Goal: Task Accomplishment & Management: Use online tool/utility

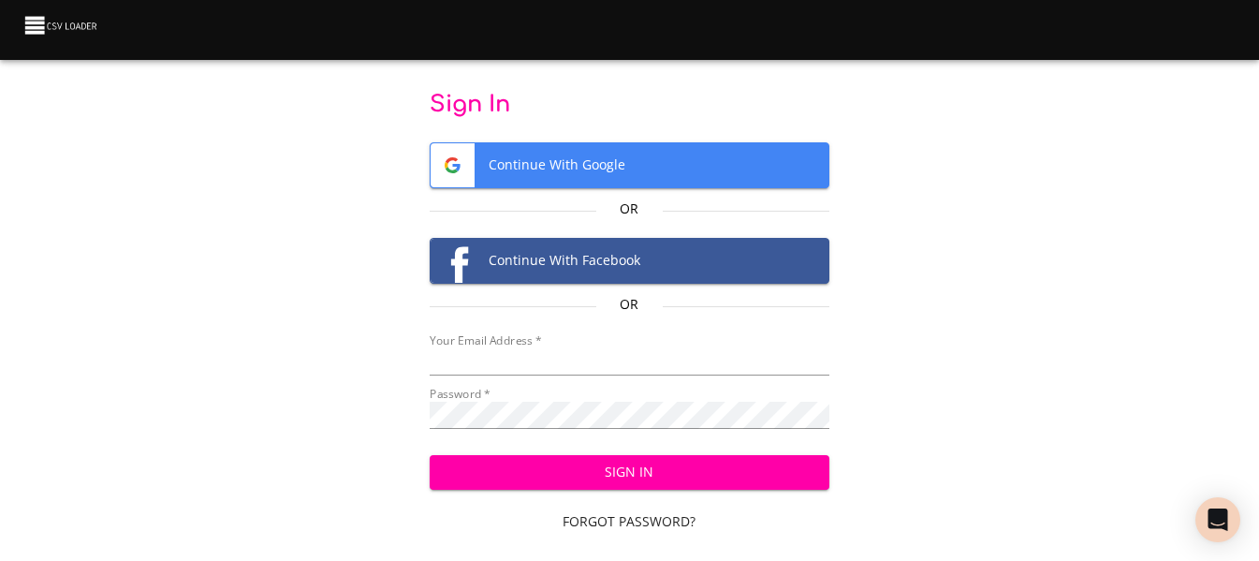
type input "[EMAIL_ADDRESS][DOMAIN_NAME]"
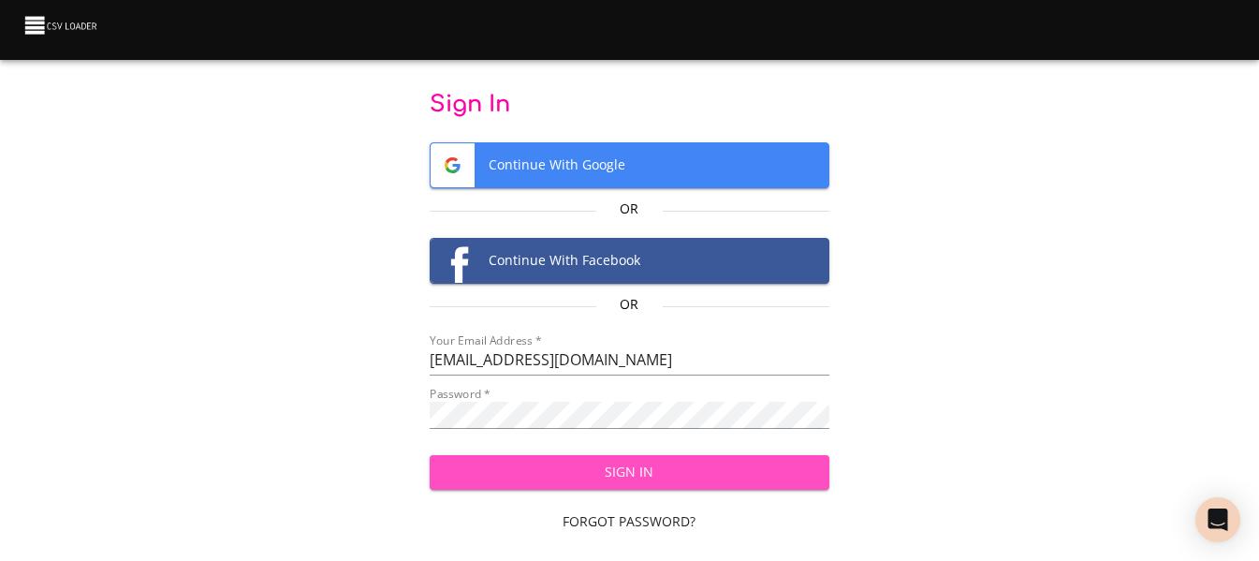
click at [631, 477] on span "Sign In" at bounding box center [630, 471] width 370 height 23
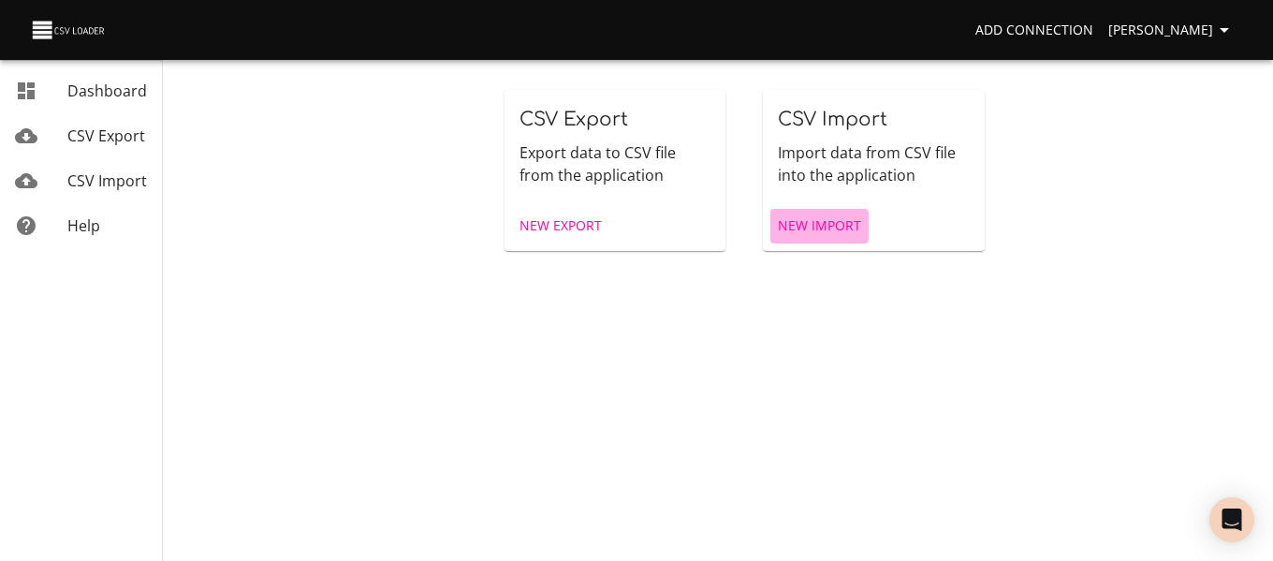
click at [782, 226] on span "New Import" at bounding box center [819, 225] width 83 height 23
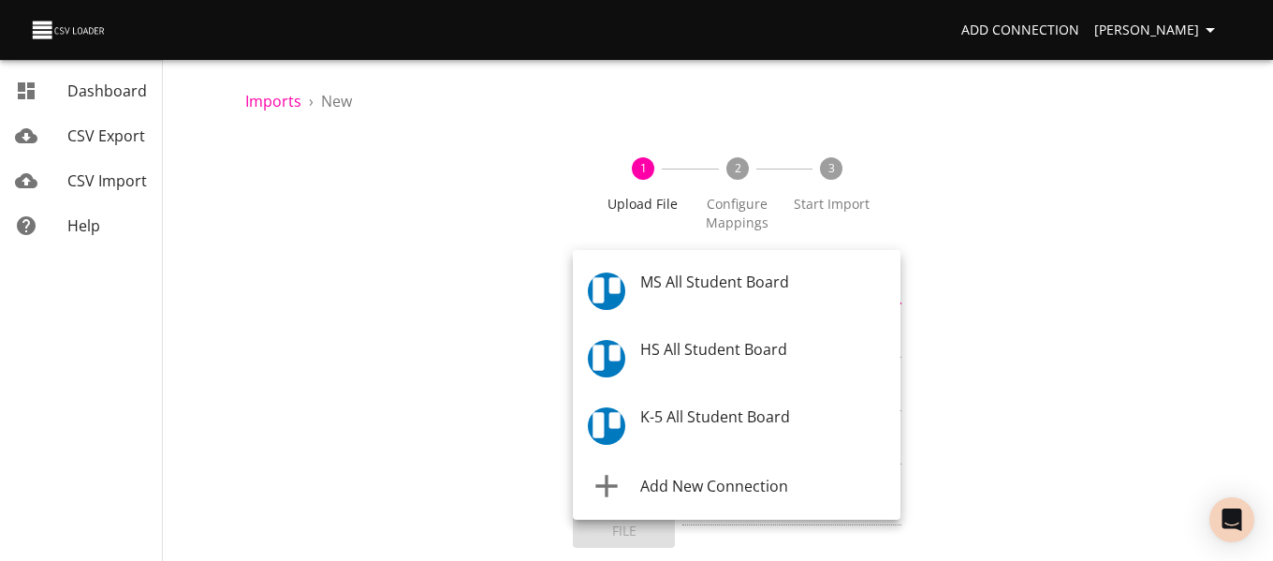
click at [690, 289] on body "Add Connection Celeste Claggett Dashboard CSV Export CSV Import Help Imports › …" at bounding box center [636, 280] width 1273 height 561
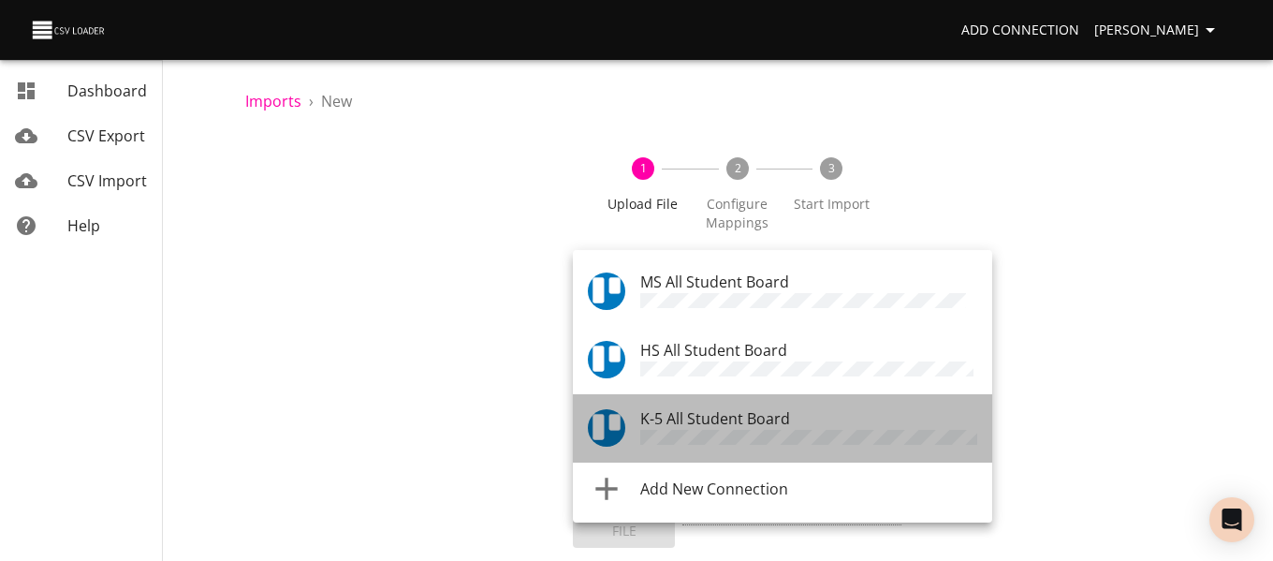
click at [685, 419] on span "K-5 All Student Board" at bounding box center [715, 418] width 150 height 21
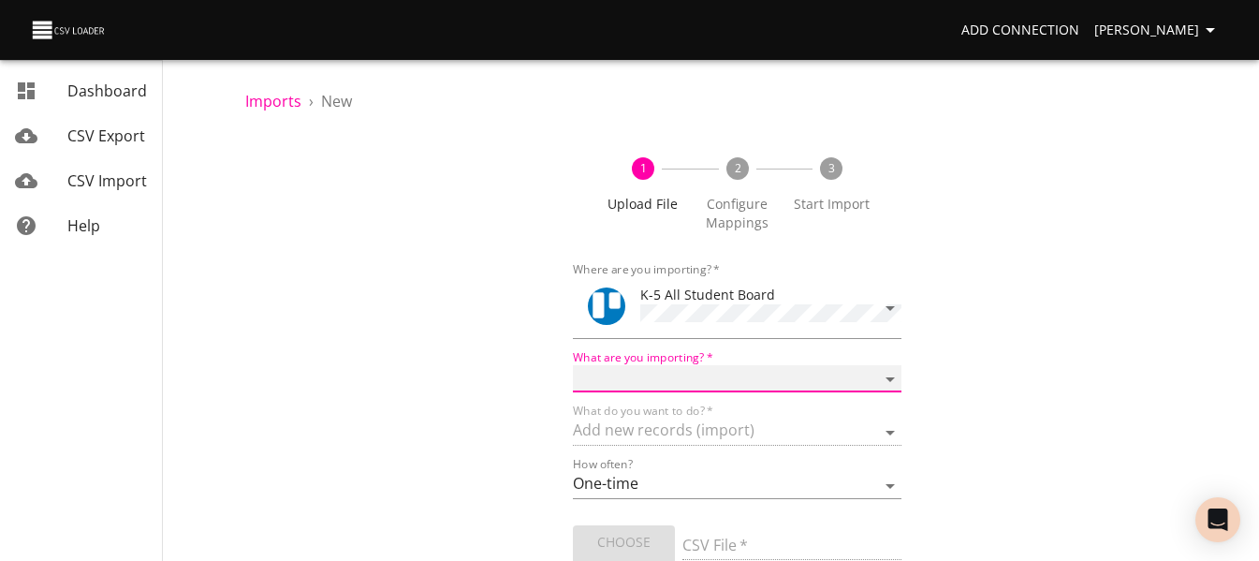
click at [683, 379] on select "Boards Cards Checkitems Checklists" at bounding box center [737, 378] width 328 height 27
select select "cards"
click at [573, 365] on select "Boards Cards Checkitems Checklists" at bounding box center [737, 378] width 328 height 27
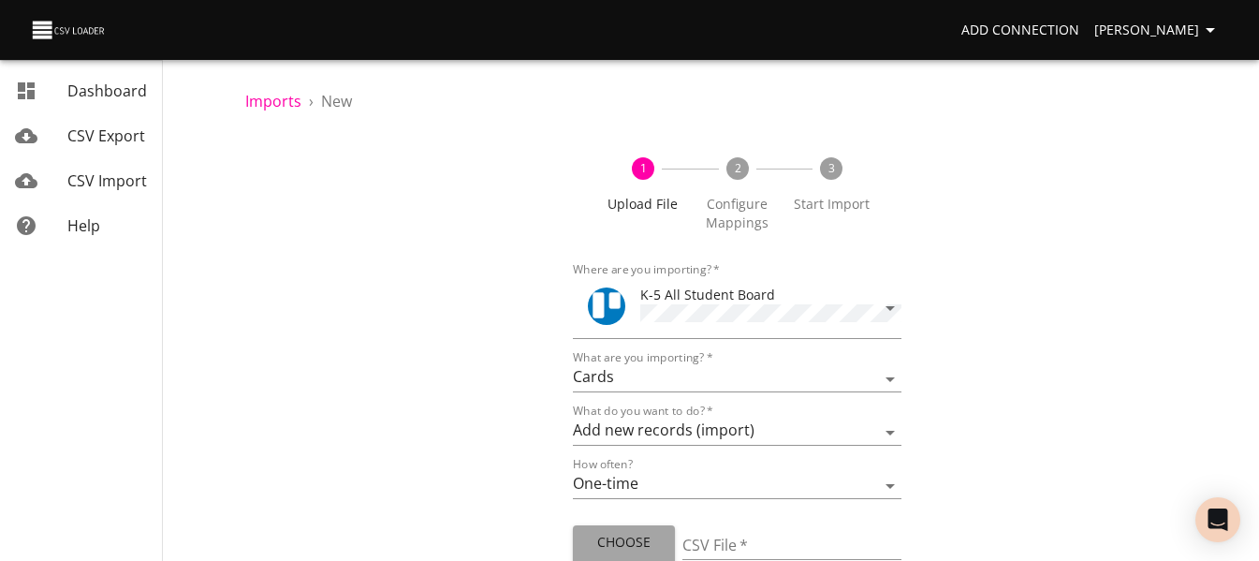
click at [620, 543] on span "Choose File" at bounding box center [624, 554] width 72 height 46
type input "ES 09092025.csv"
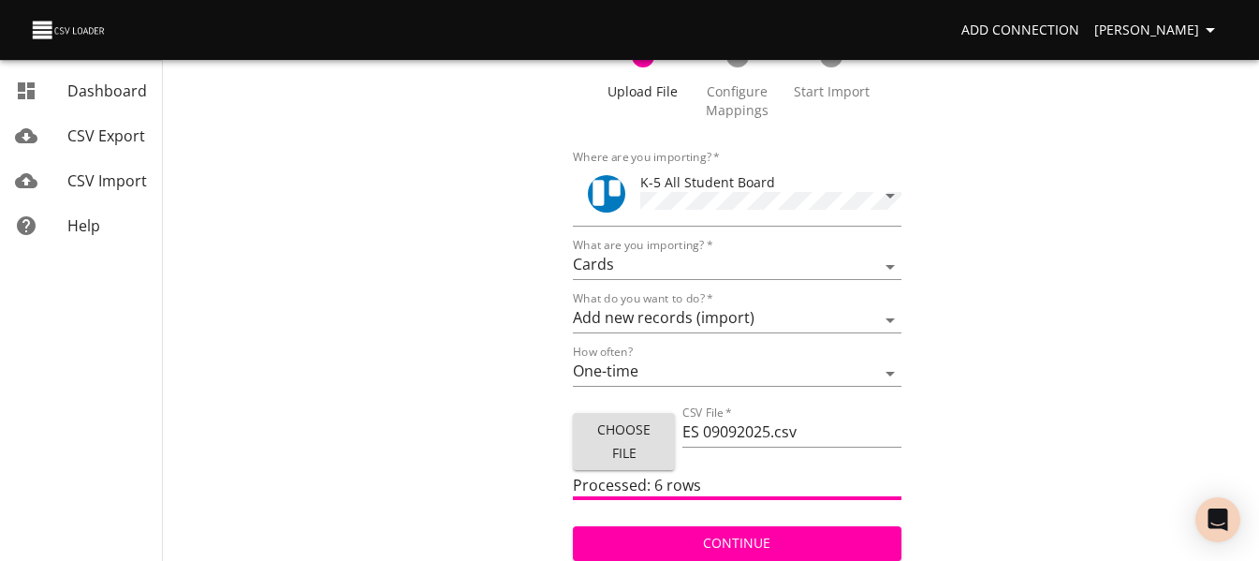
click at [700, 534] on span "Continue" at bounding box center [737, 543] width 298 height 23
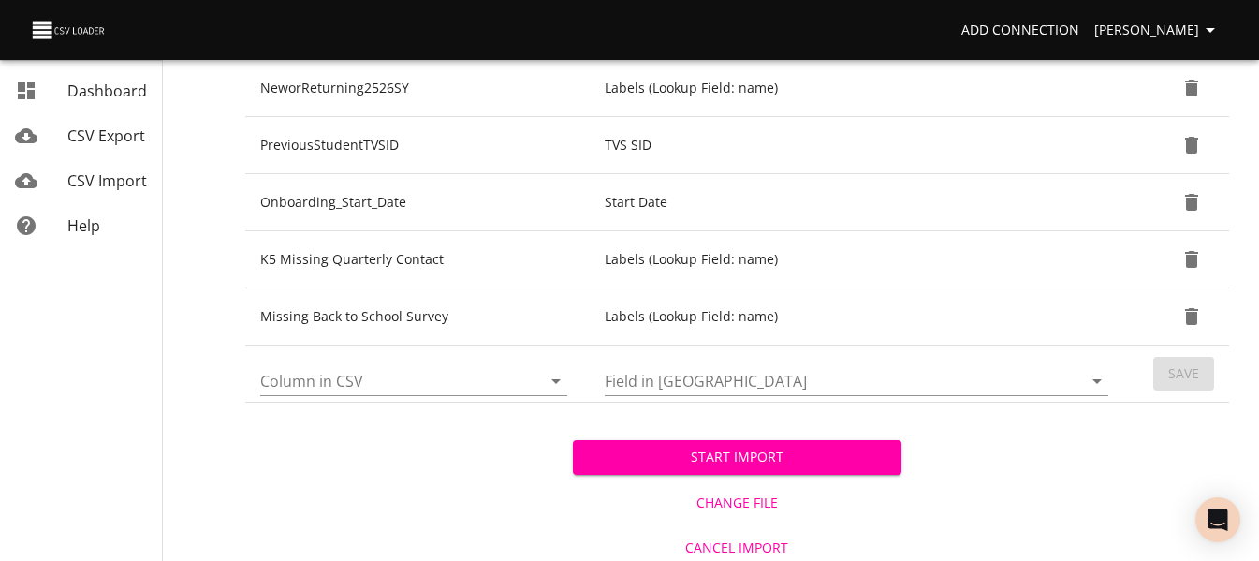
scroll to position [857, 0]
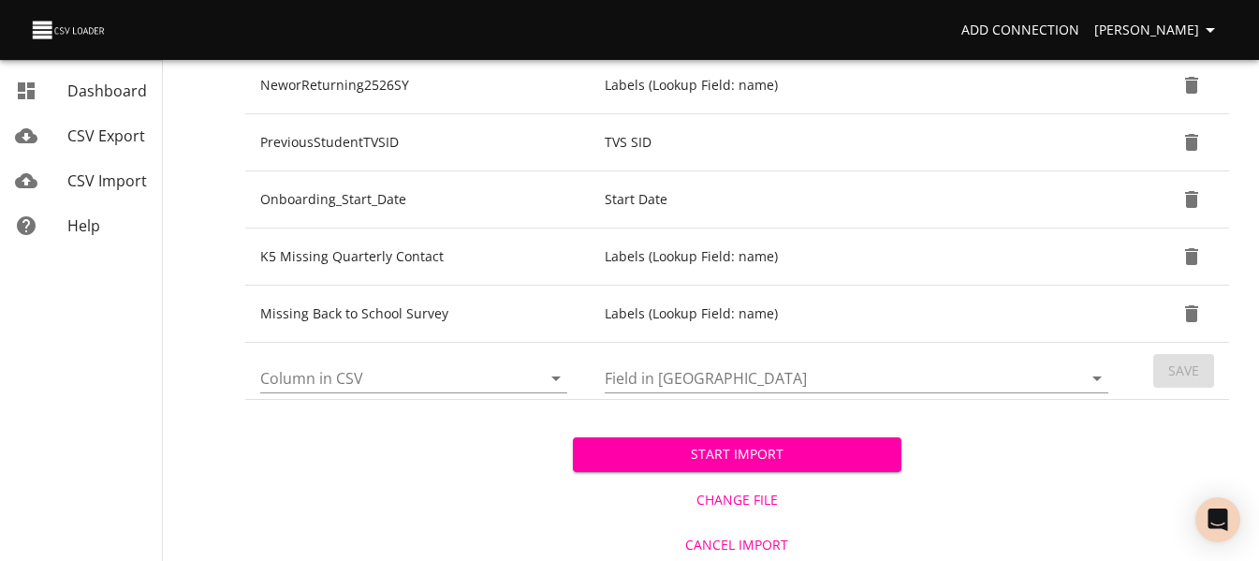
click at [553, 383] on icon "Open" at bounding box center [556, 378] width 22 height 22
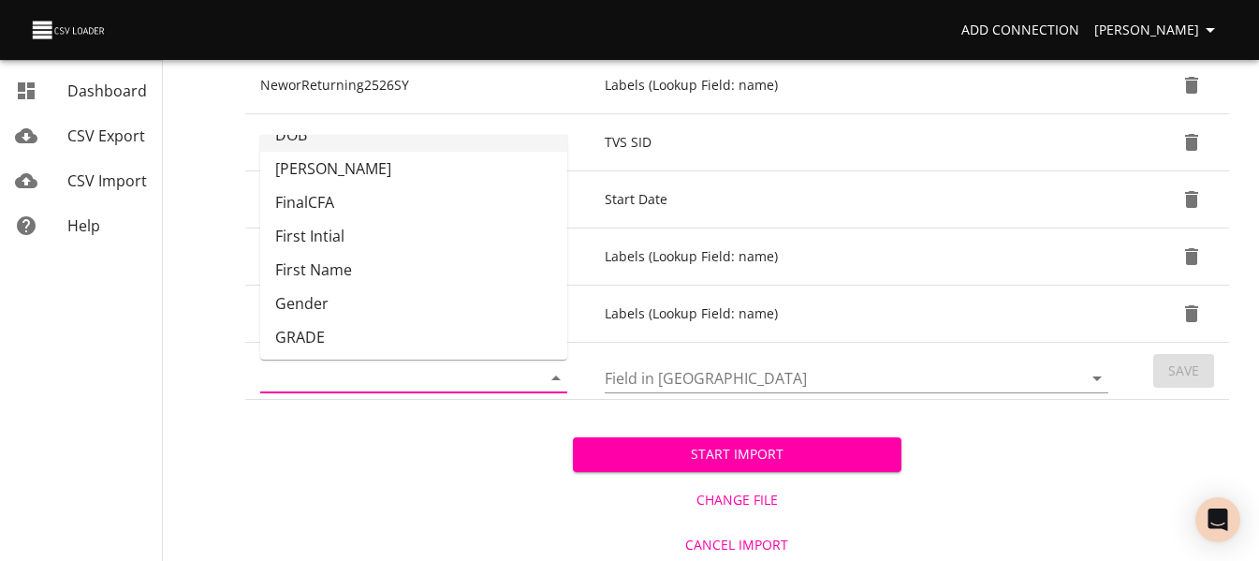
scroll to position [145, 0]
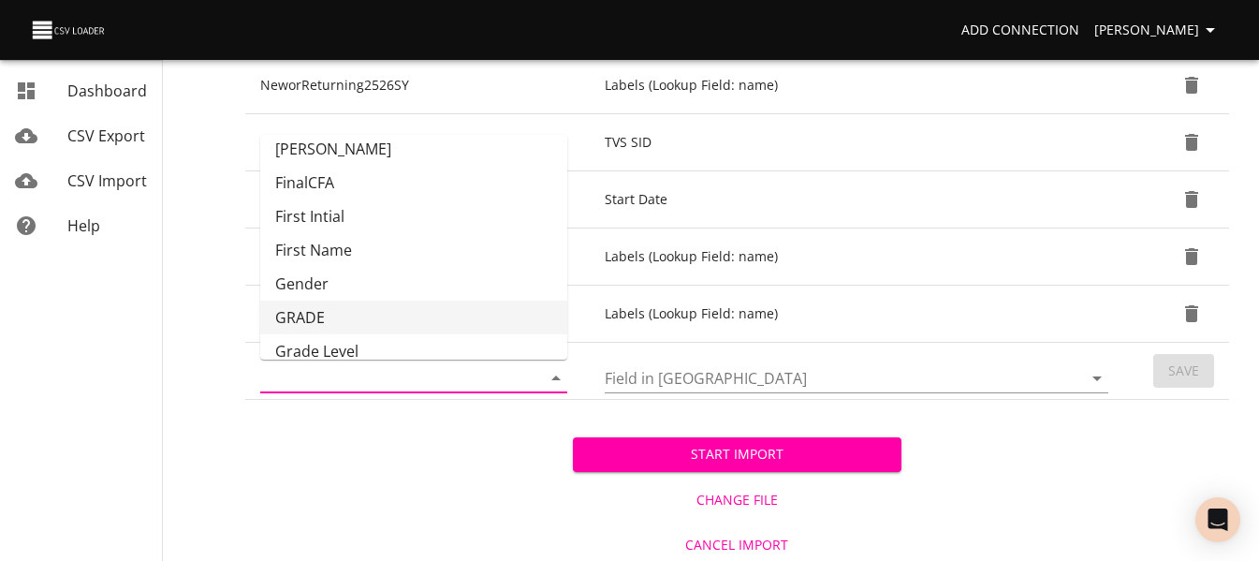
click at [462, 317] on li "GRADE" at bounding box center [413, 317] width 307 height 34
type input "GRADE"
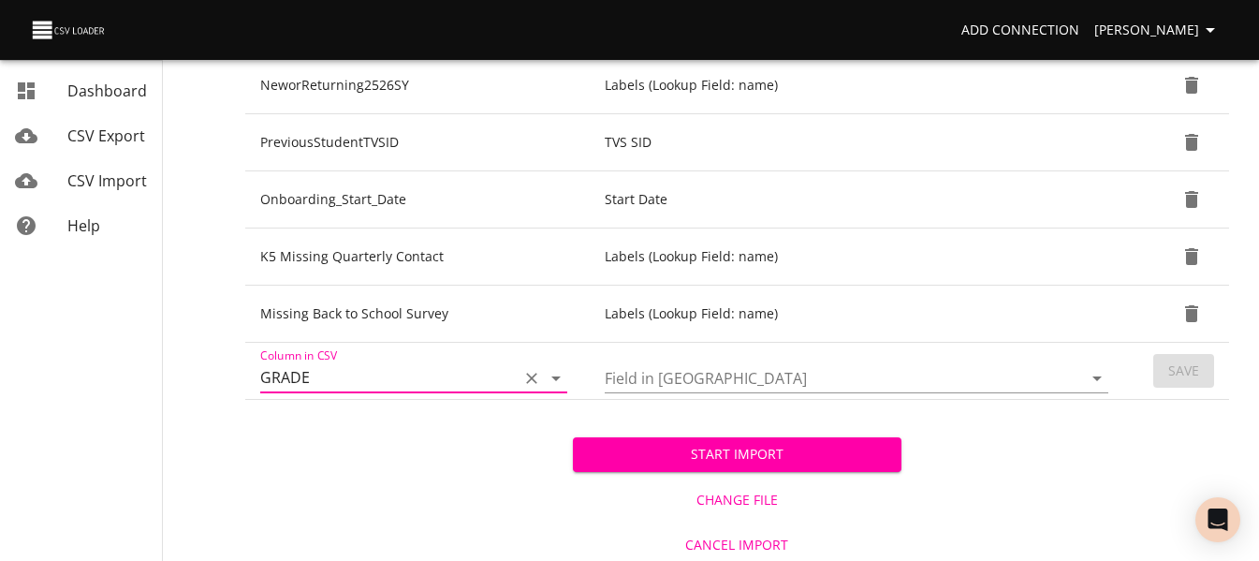
click at [700, 379] on input "Field in Trello" at bounding box center [828, 377] width 446 height 29
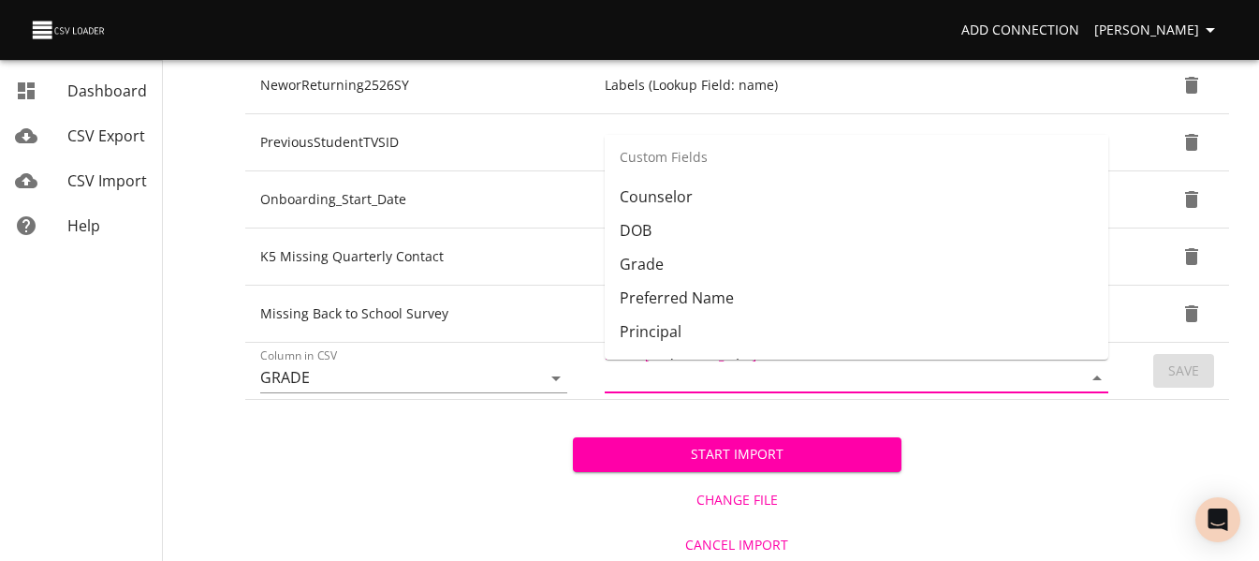
scroll to position [504, 0]
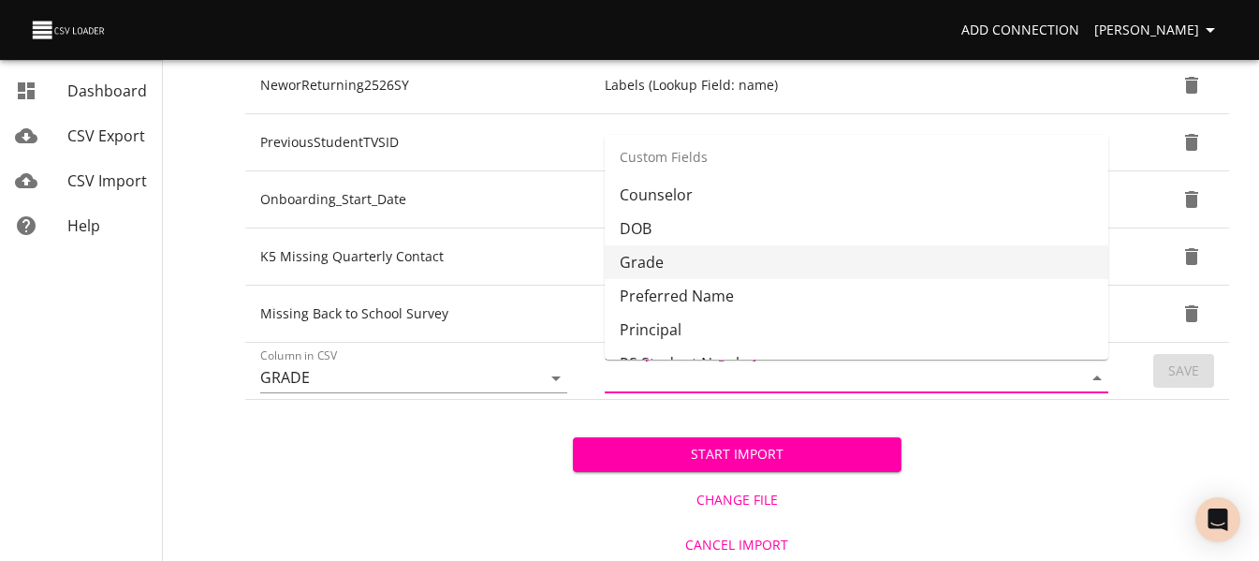
click at [728, 272] on li "Grade" at bounding box center [857, 262] width 504 height 34
type input "Grade"
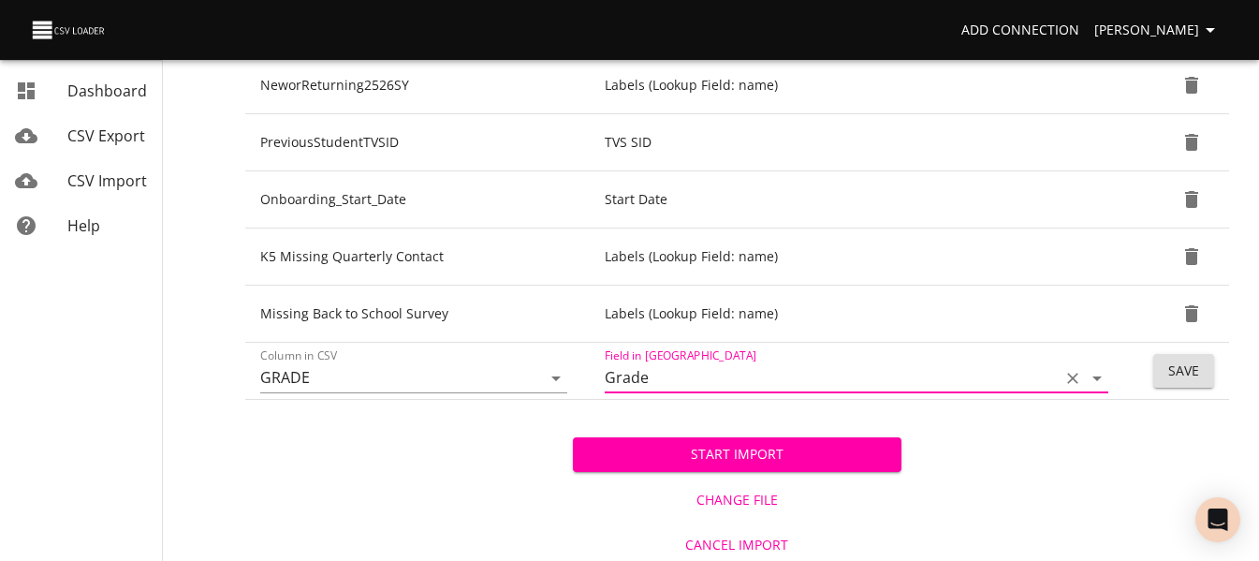
click at [1172, 376] on span "Save" at bounding box center [1183, 370] width 31 height 23
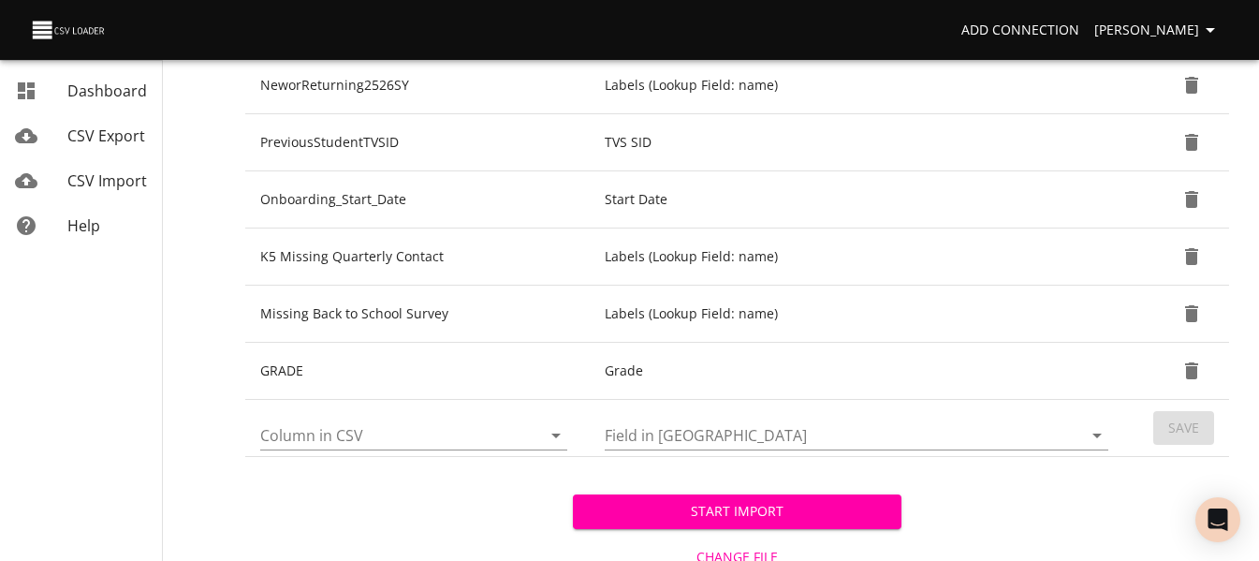
click at [855, 506] on span "Start Import" at bounding box center [737, 511] width 298 height 23
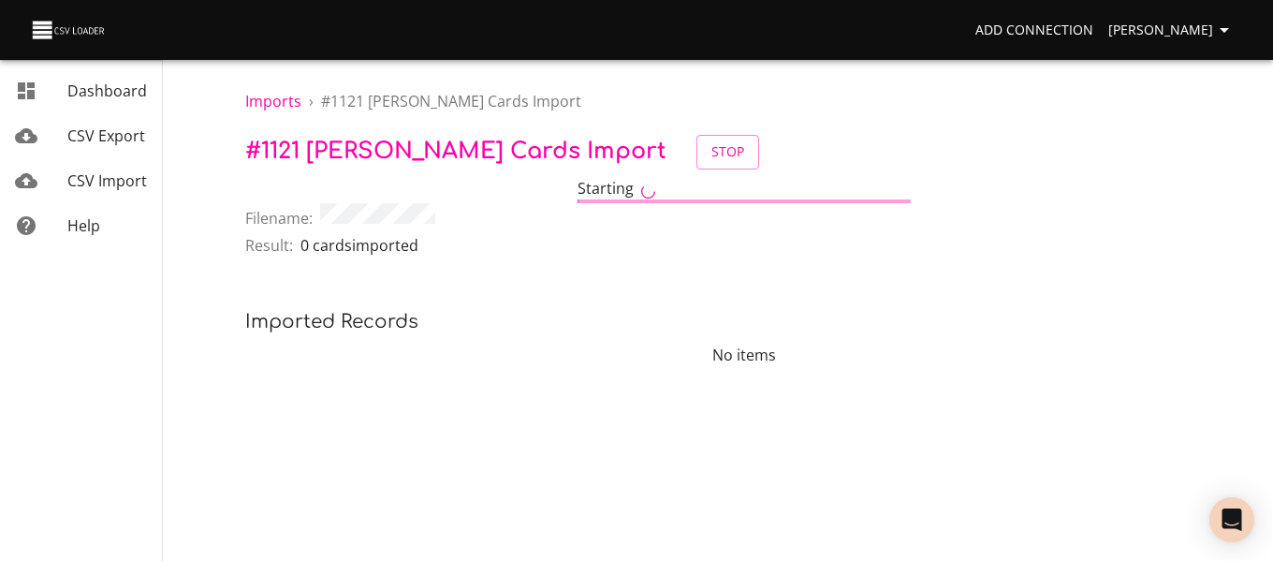
click at [105, 171] on span "CSV Import" at bounding box center [107, 180] width 80 height 21
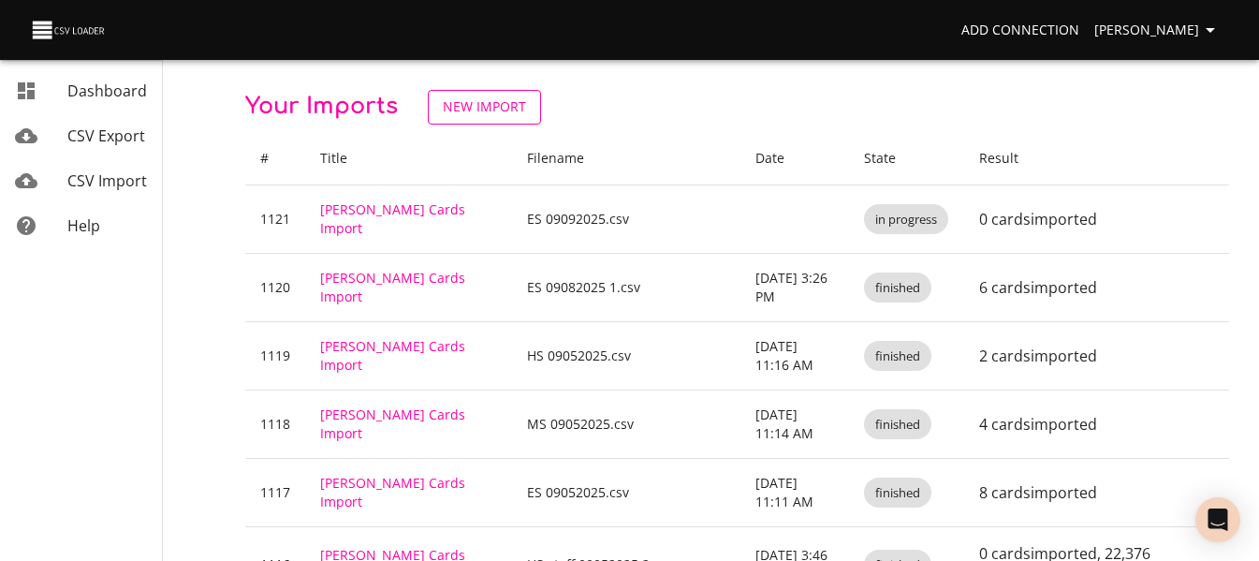
click at [461, 107] on span "New Import" at bounding box center [484, 106] width 83 height 23
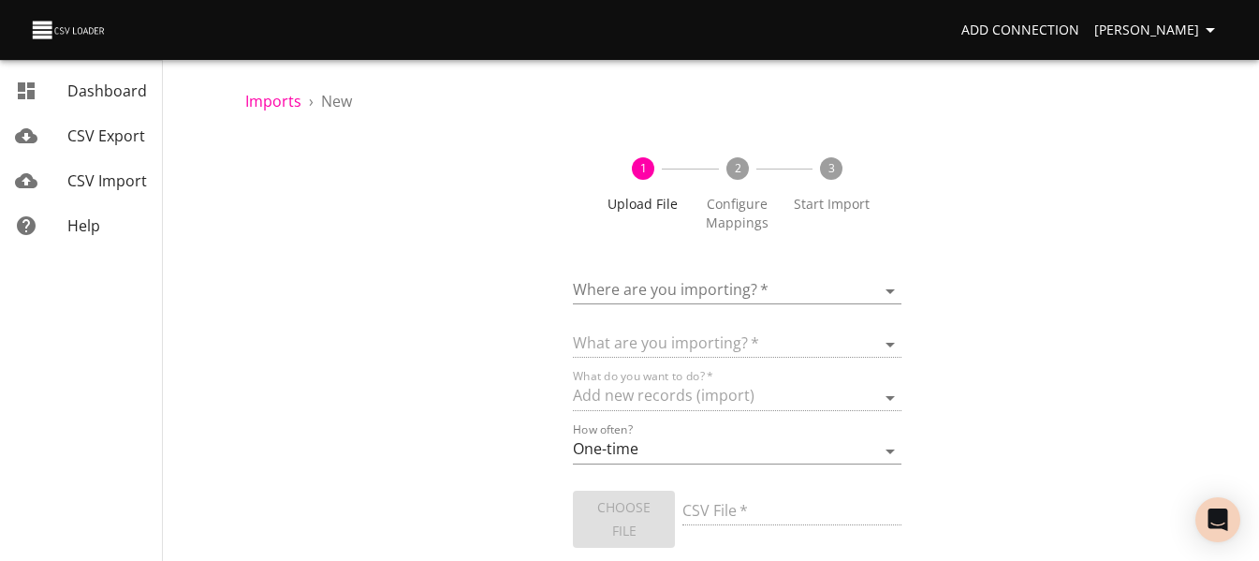
click at [634, 294] on body "Add Connection Celeste Claggett Dashboard CSV Export CSV Import Help Imports › …" at bounding box center [629, 280] width 1259 height 561
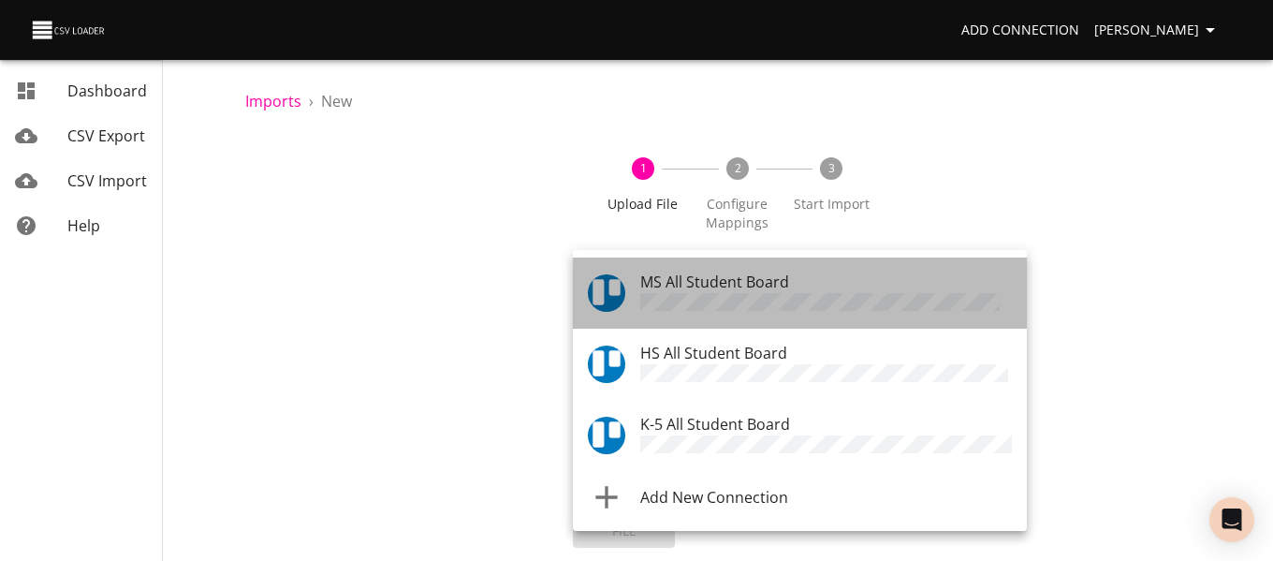
click at [675, 270] on div "MS All Student Board" at bounding box center [826, 292] width 372 height 45
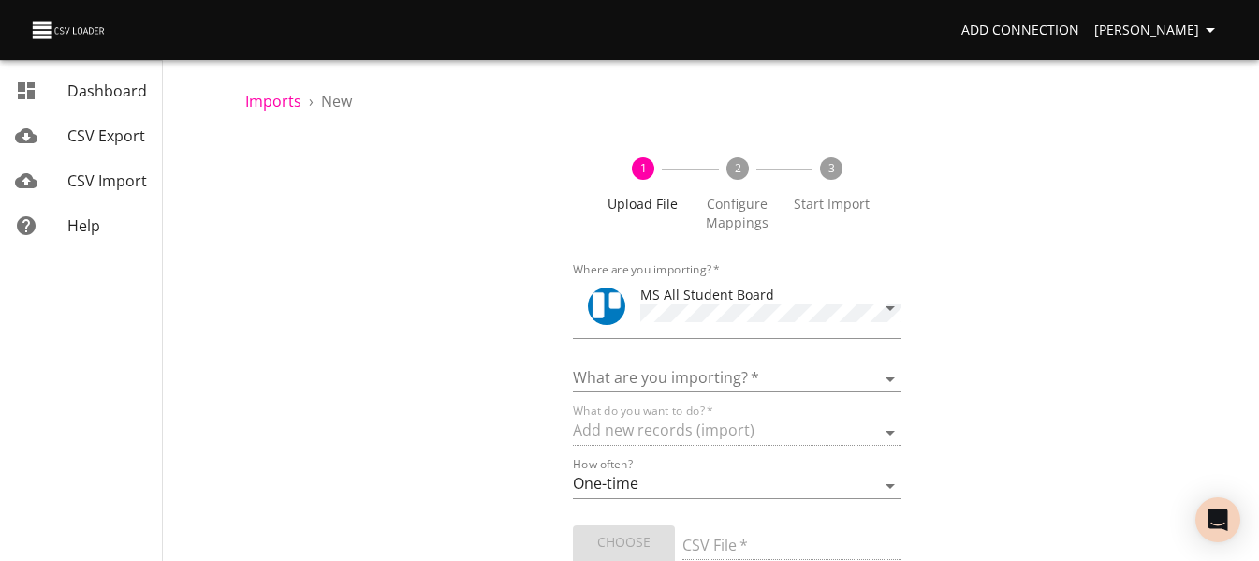
click at [653, 389] on form "Where are you importing?   * MS All Student Board What are you importing?   * B…" at bounding box center [737, 453] width 328 height 396
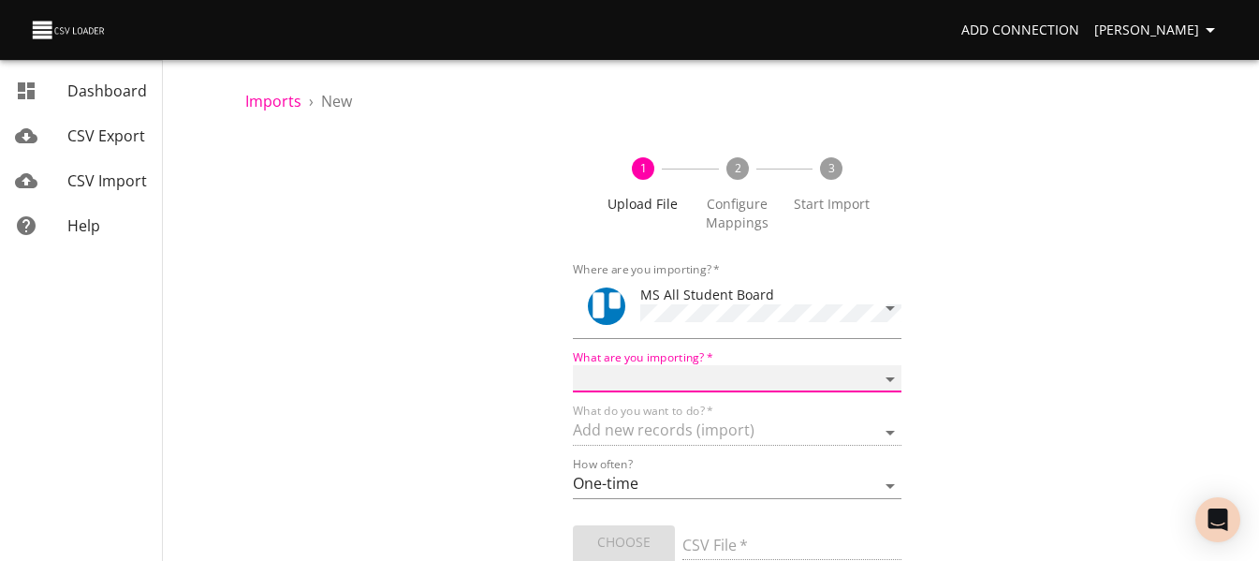
click at [654, 378] on select "Boards Cards Checkitems Checklists" at bounding box center [737, 378] width 328 height 27
select select "cards"
click at [573, 365] on select "Boards Cards Checkitems Checklists" at bounding box center [737, 378] width 328 height 27
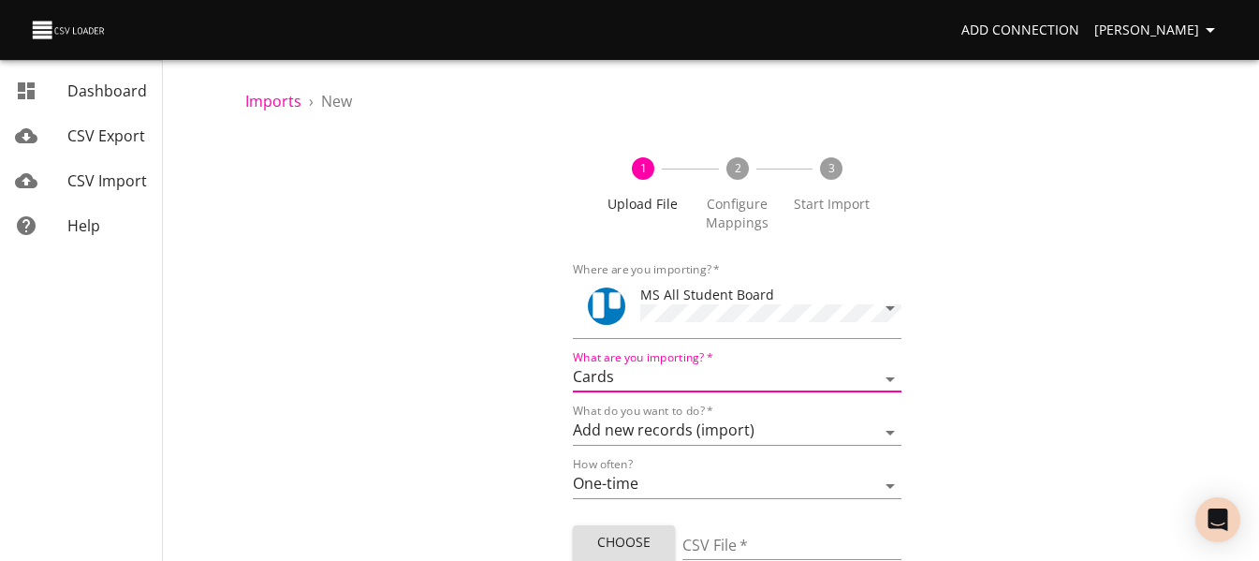
click at [632, 532] on span "Choose File" at bounding box center [624, 554] width 72 height 46
type input "MS 09092025.csv"
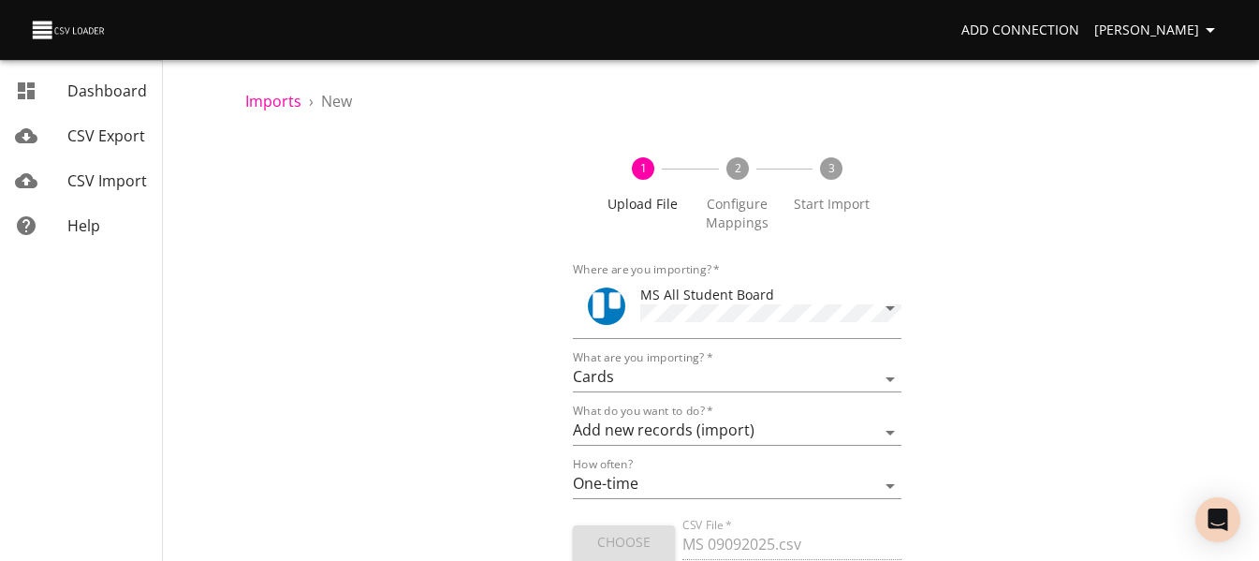
scroll to position [112, 0]
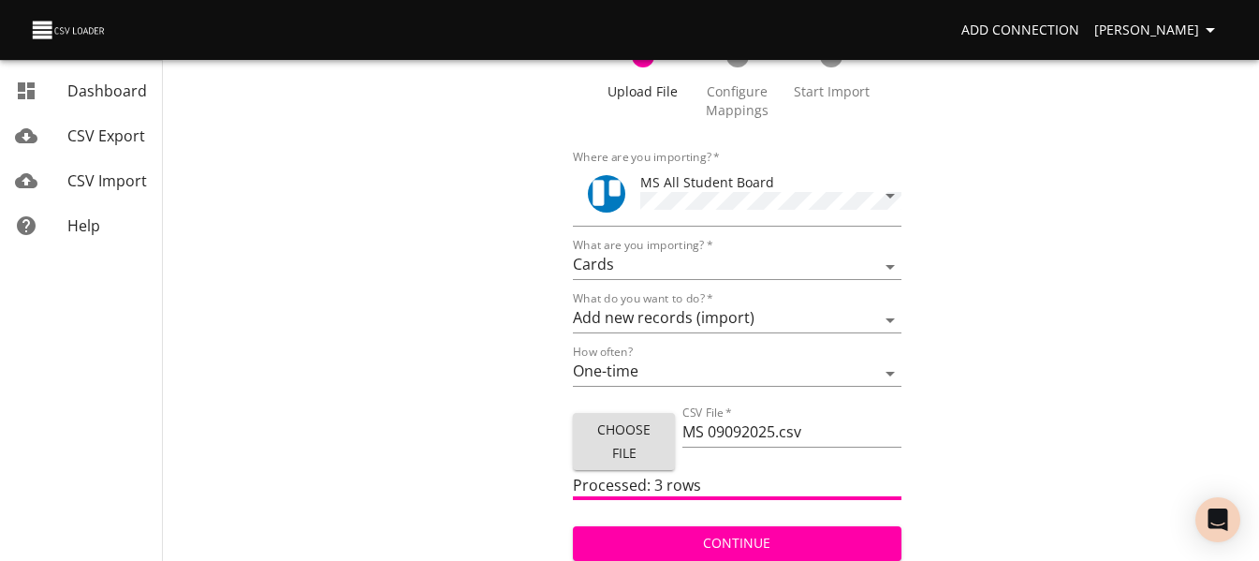
click at [764, 520] on div "Continue" at bounding box center [737, 536] width 328 height 50
click at [764, 534] on span "Continue" at bounding box center [737, 543] width 298 height 23
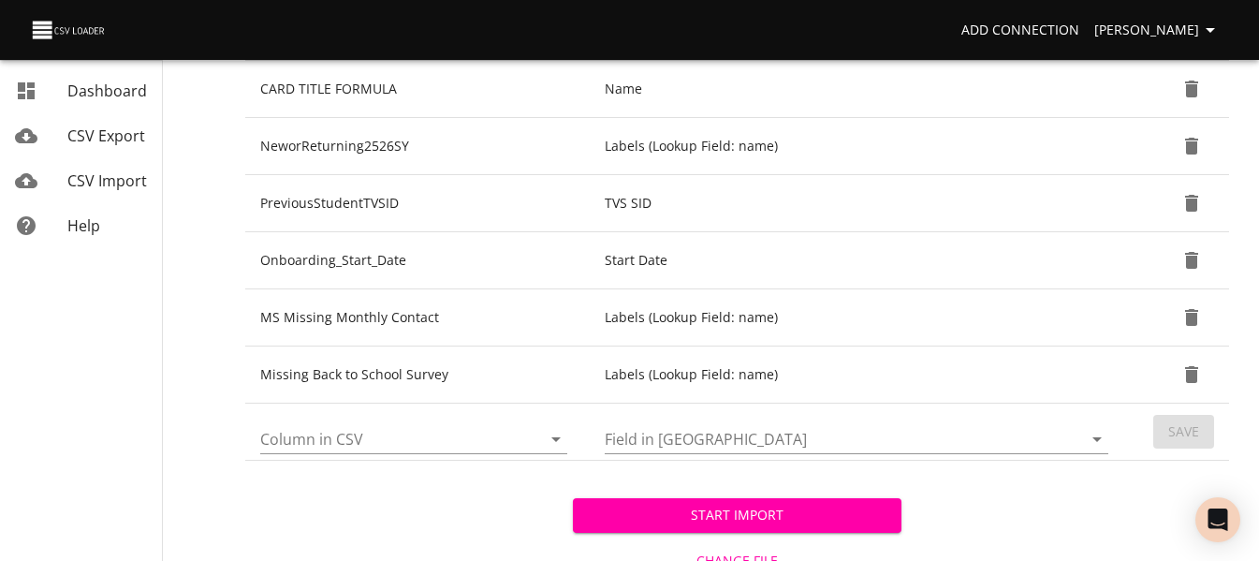
scroll to position [797, 0]
click at [506, 432] on input "Column in CSV" at bounding box center [384, 437] width 249 height 29
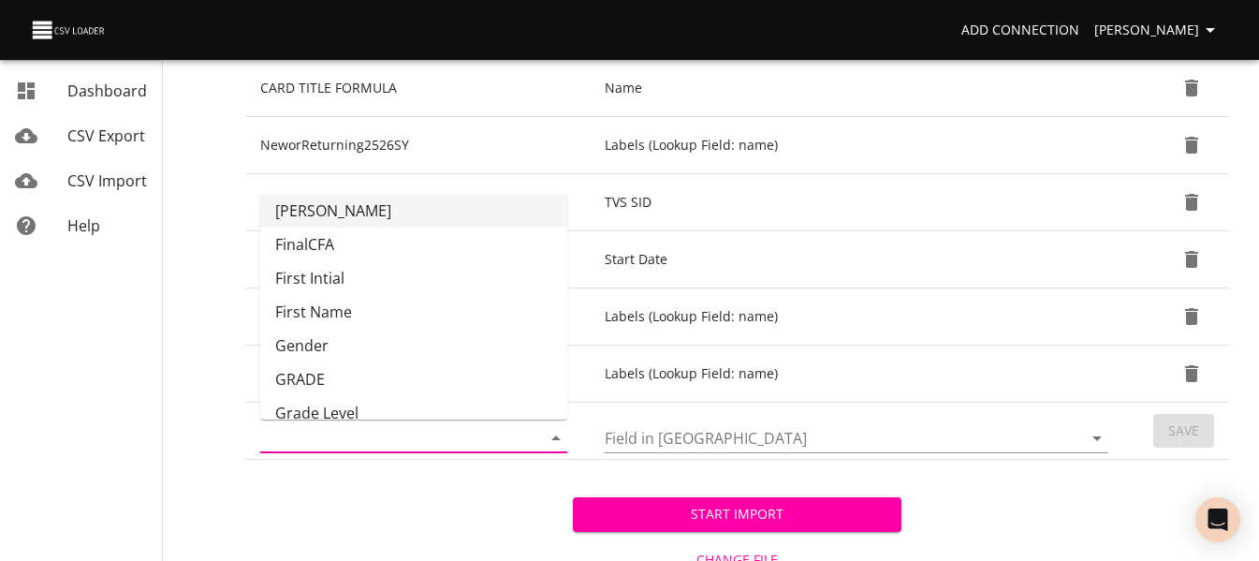
scroll to position [143, 0]
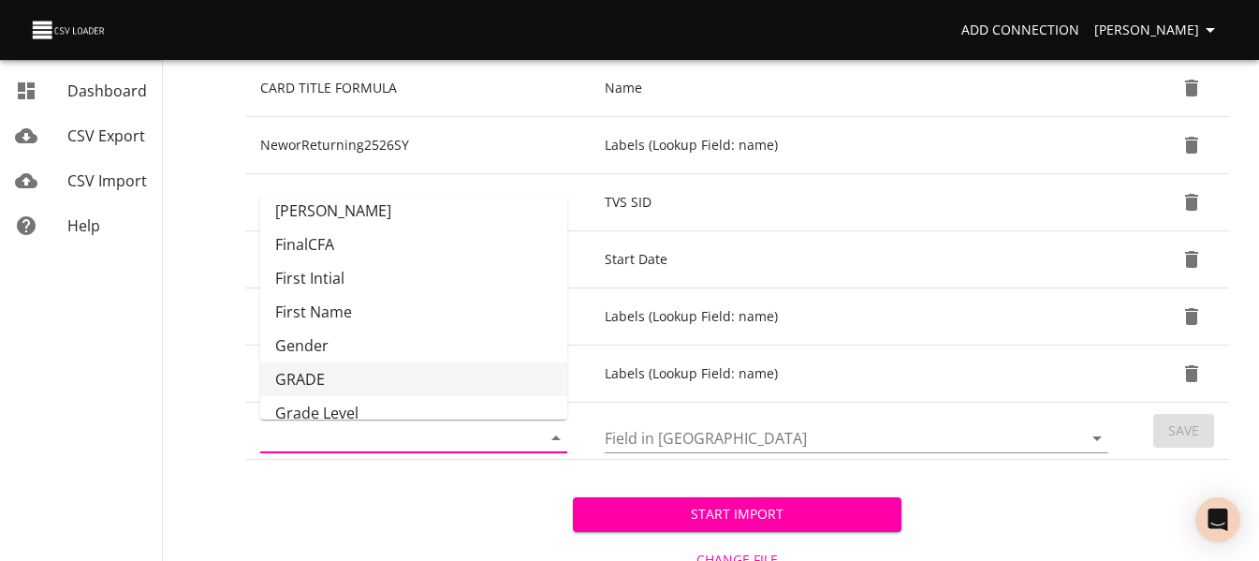
click at [491, 365] on li "GRADE" at bounding box center [413, 379] width 307 height 34
type input "GRADE"
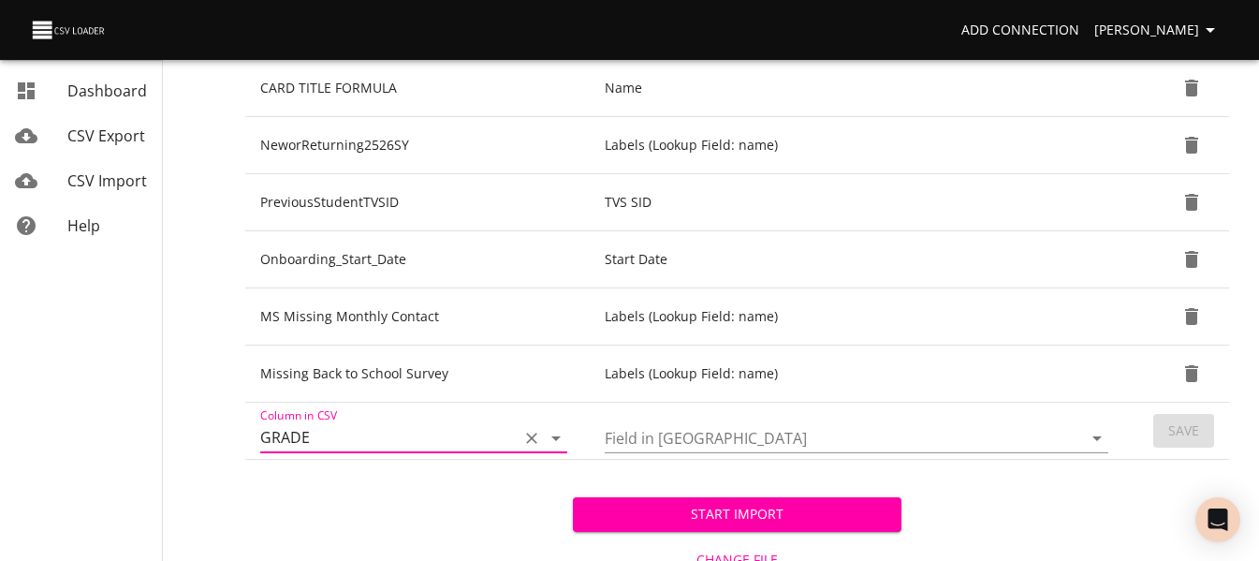
click at [814, 446] on input "Field in Trello" at bounding box center [828, 437] width 446 height 29
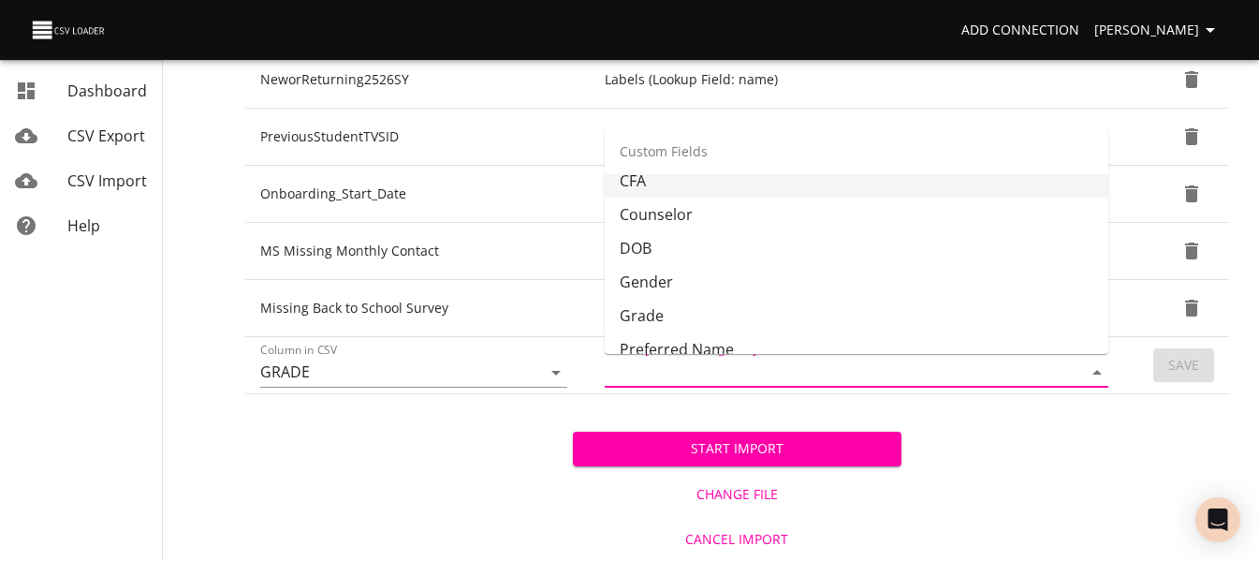
scroll to position [483, 0]
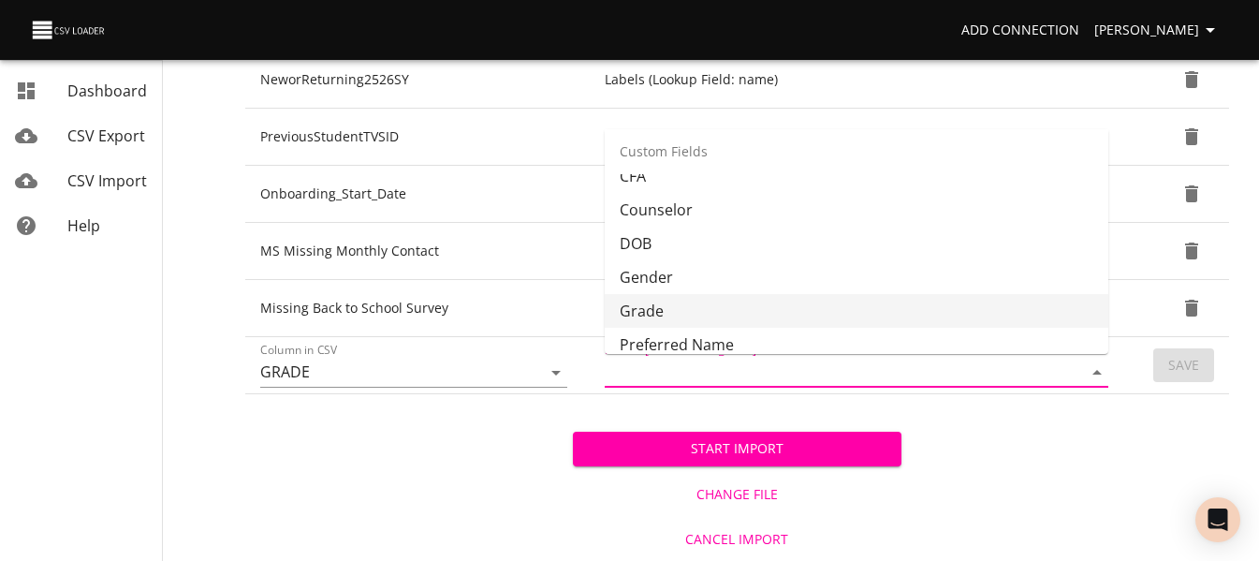
click at [827, 311] on li "Grade" at bounding box center [857, 311] width 504 height 34
type input "Grade"
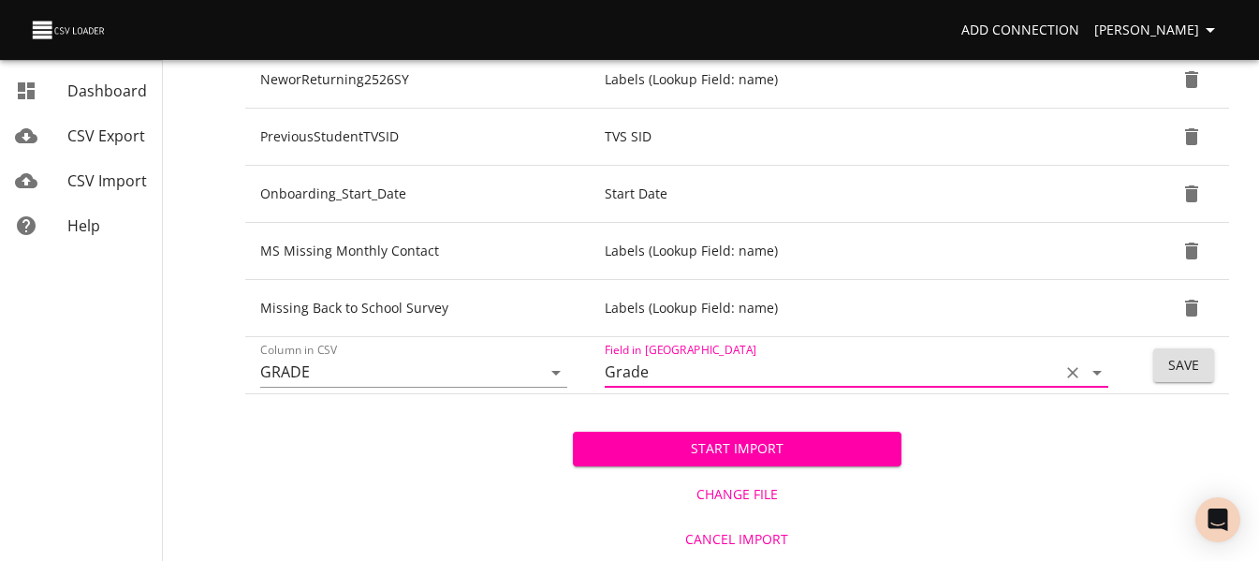
click at [1176, 363] on span "Save" at bounding box center [1183, 365] width 31 height 23
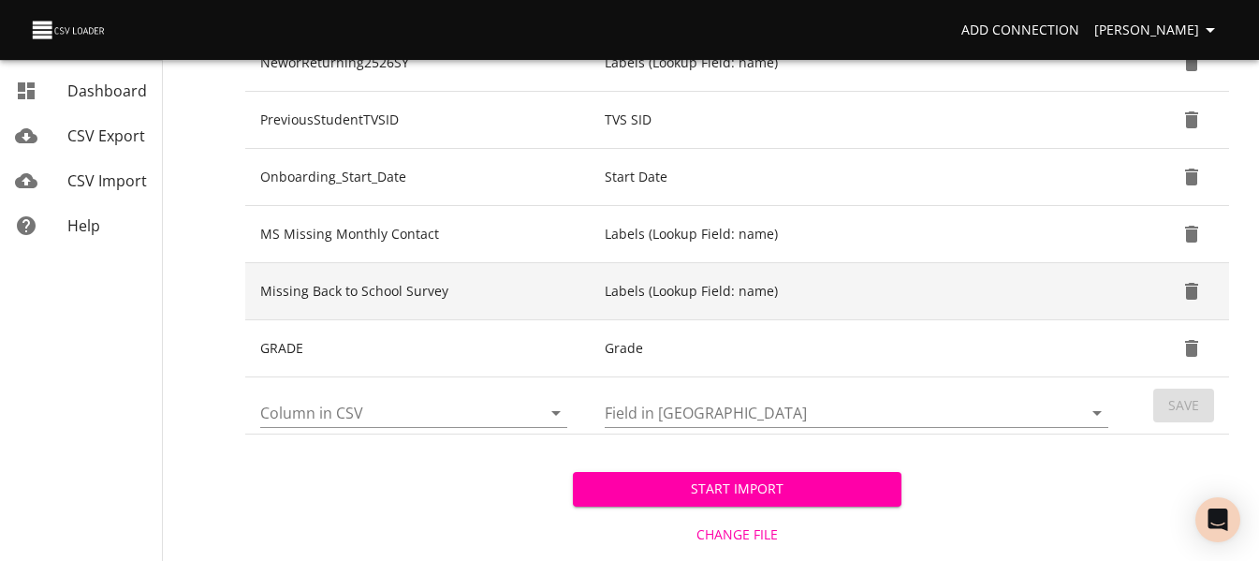
scroll to position [920, 0]
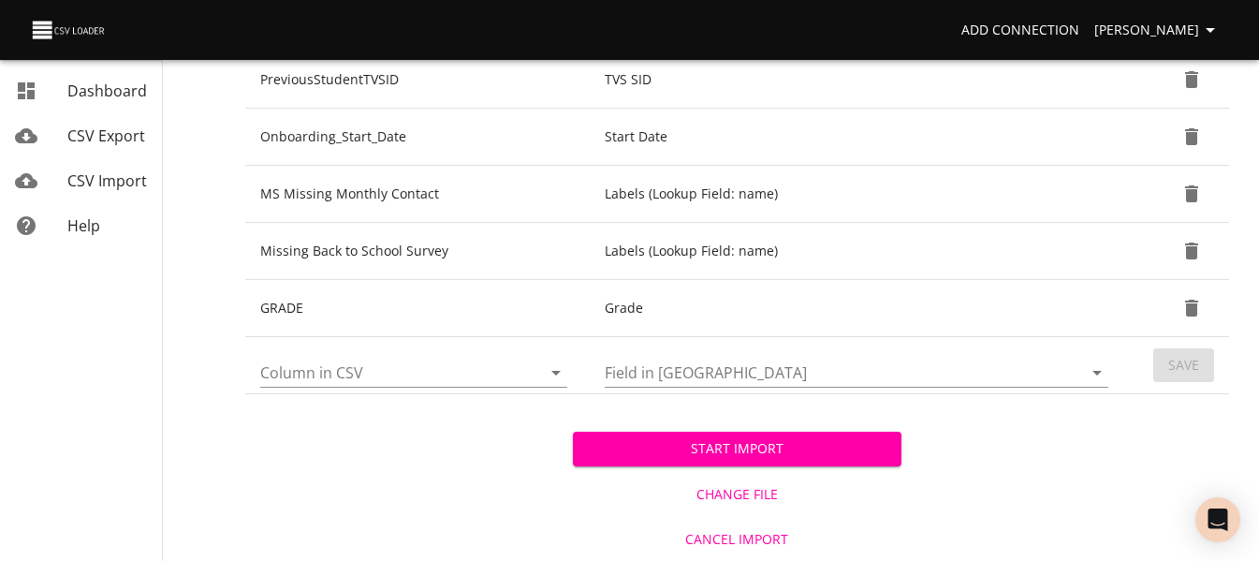
click at [854, 444] on span "Start Import" at bounding box center [737, 448] width 298 height 23
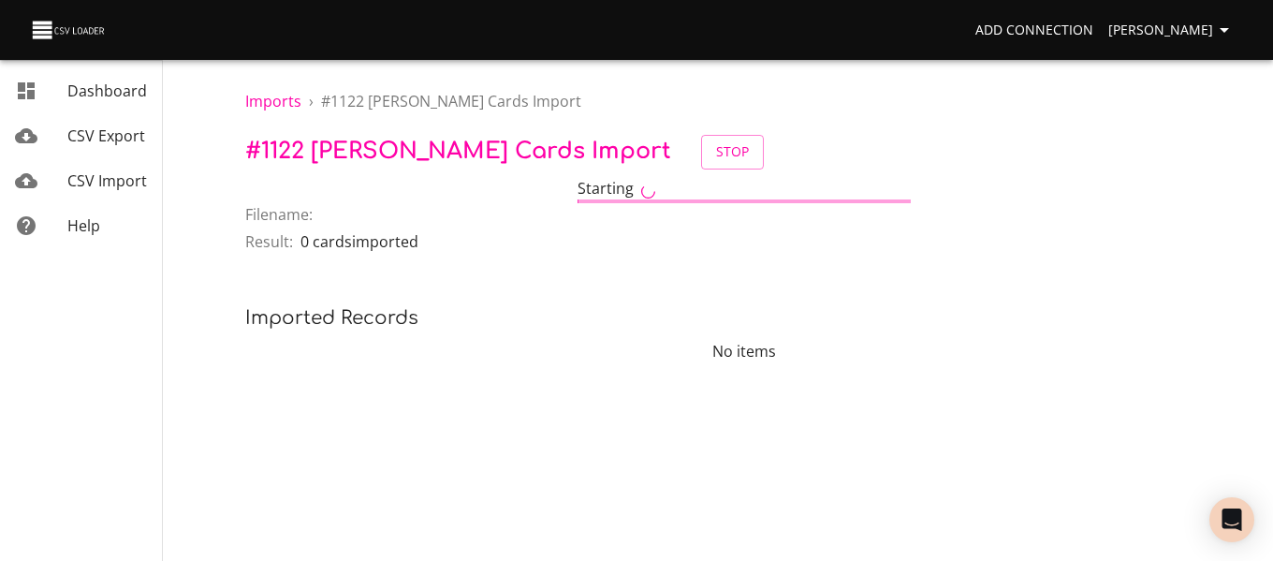
click at [122, 185] on span "CSV Import" at bounding box center [107, 180] width 80 height 21
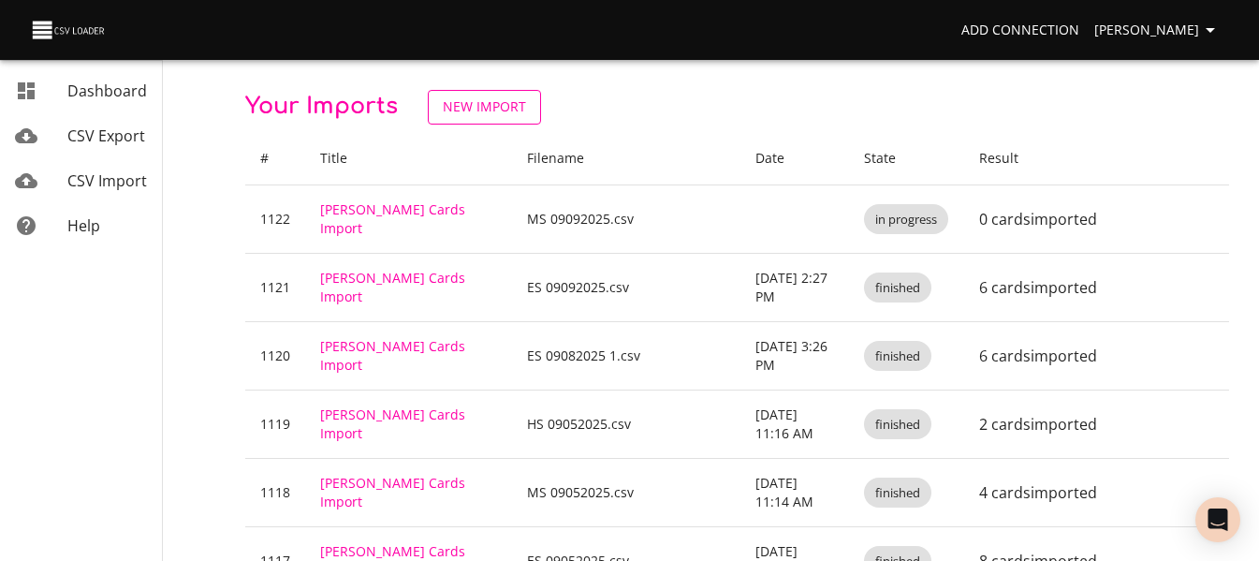
click at [494, 112] on span "New Import" at bounding box center [484, 106] width 83 height 23
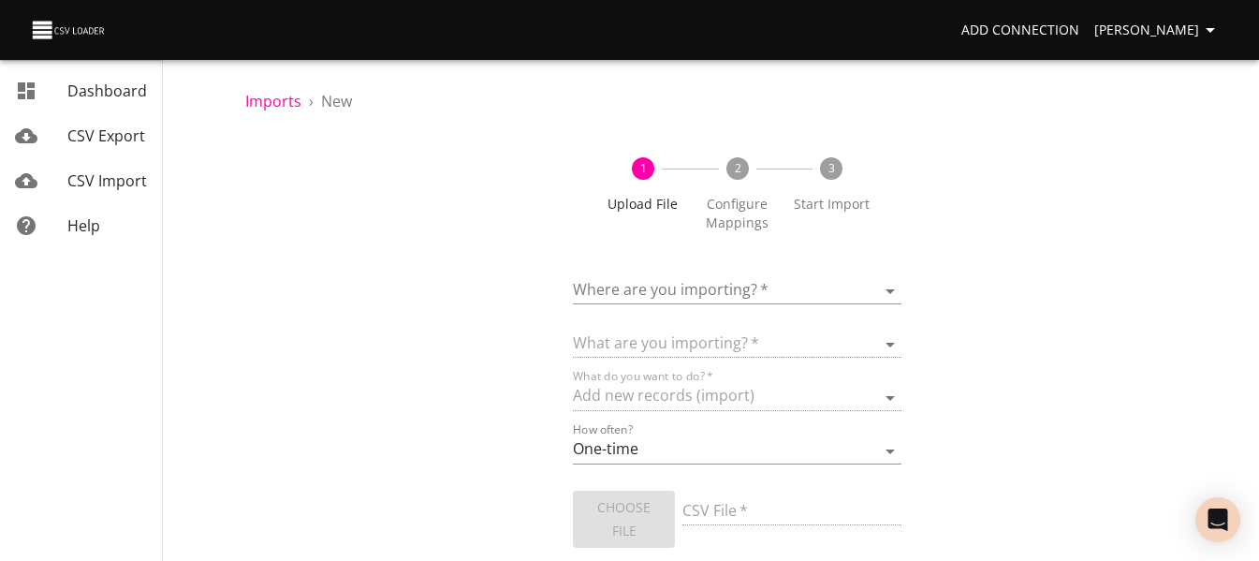
click at [683, 282] on body "Add Connection Celeste Claggett Dashboard CSV Export CSV Import Help Imports › …" at bounding box center [629, 280] width 1259 height 561
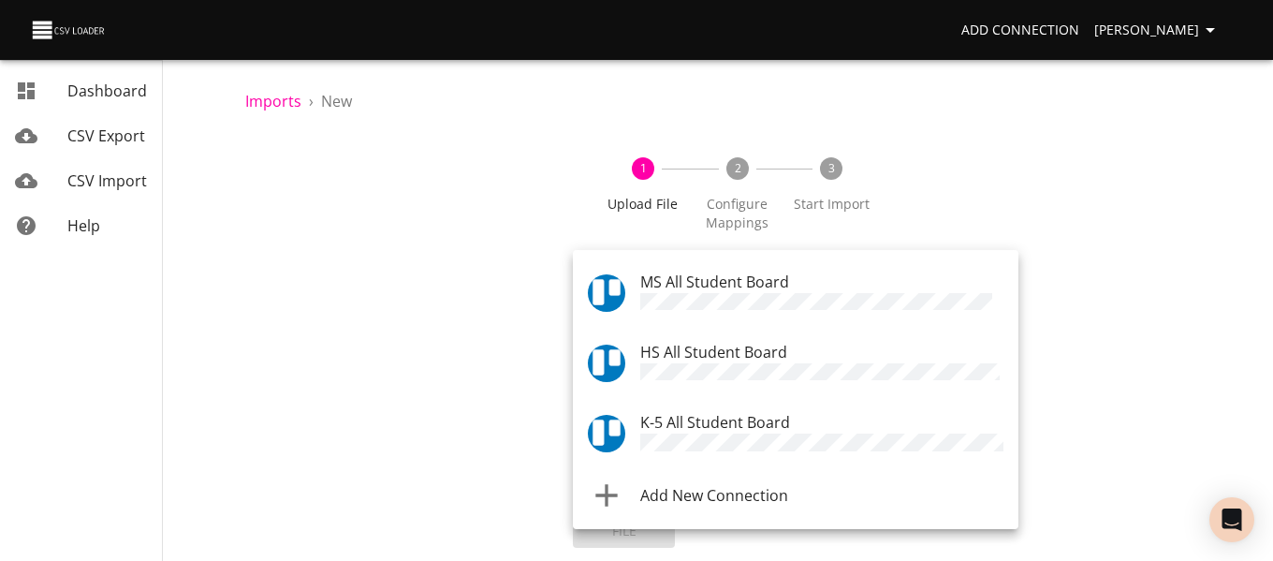
click at [699, 349] on span "HS All Student Board" at bounding box center [713, 352] width 147 height 21
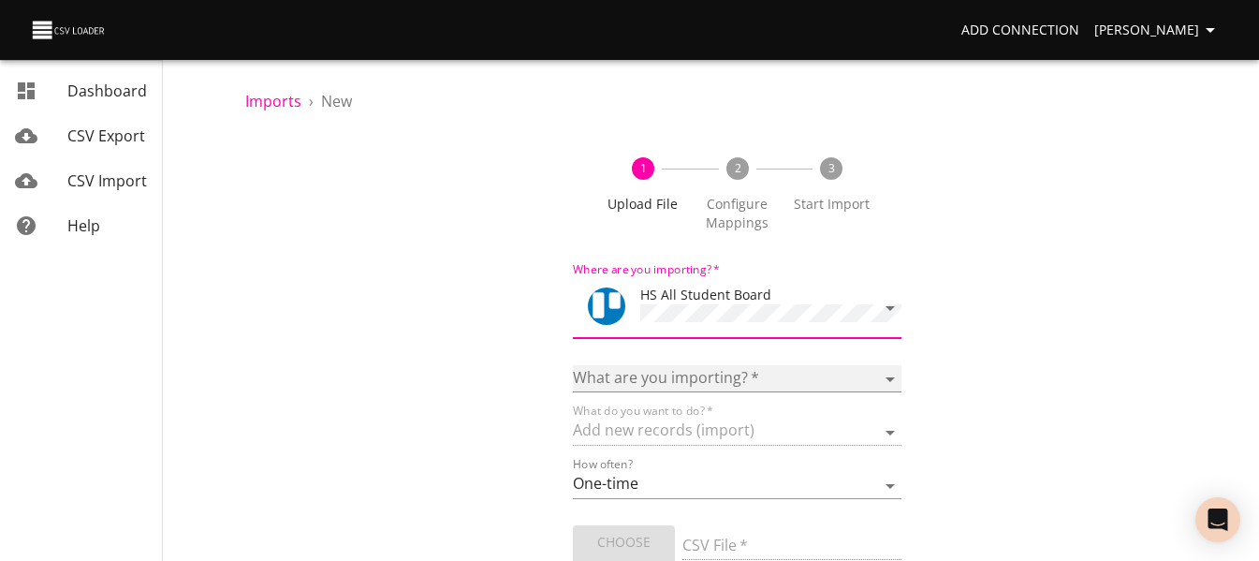
click at [678, 385] on select "Boards Cards Checkitems Checklists" at bounding box center [737, 378] width 328 height 27
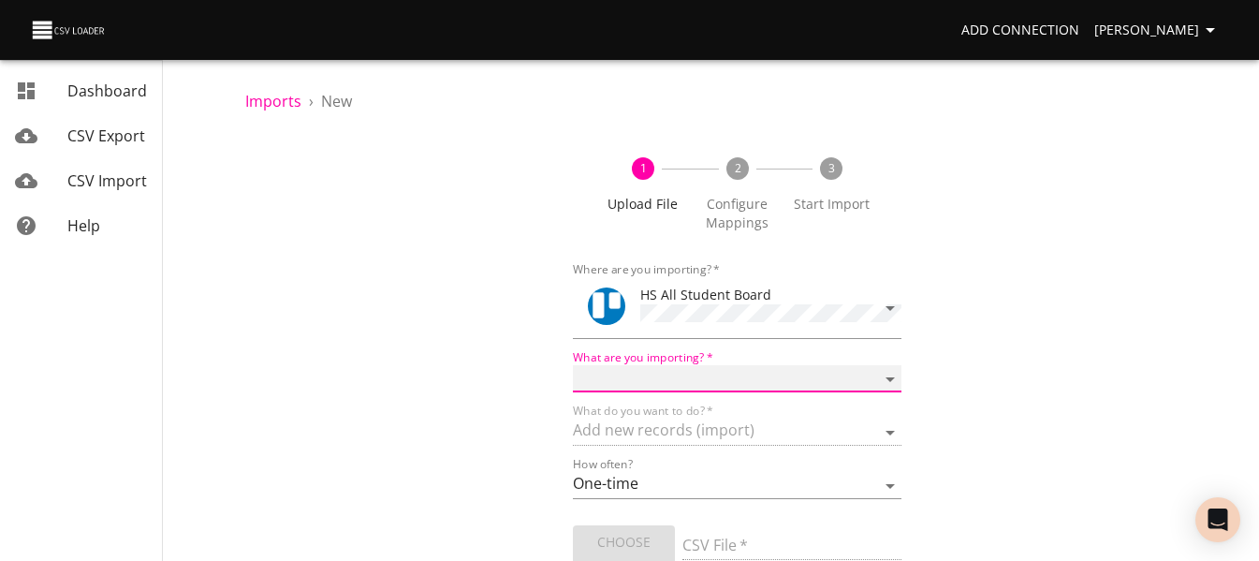
select select "cards"
click at [573, 365] on select "Boards Cards Checkitems Checklists" at bounding box center [737, 378] width 328 height 27
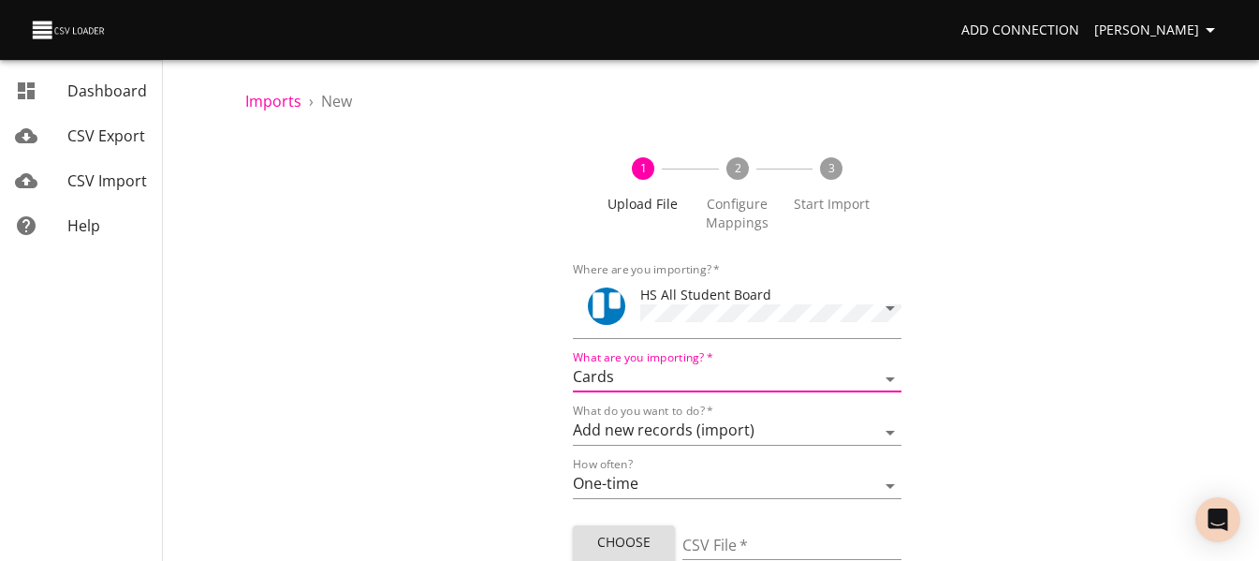
click at [639, 540] on span "Choose File" at bounding box center [624, 554] width 72 height 46
type input "HS 09092025.csv"
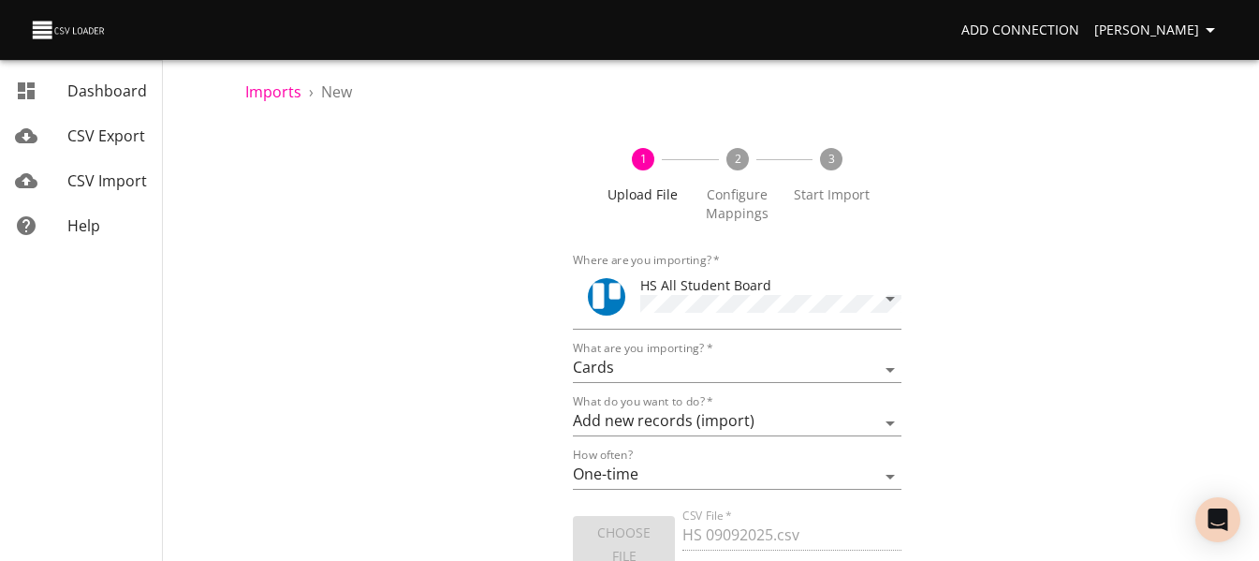
scroll to position [112, 0]
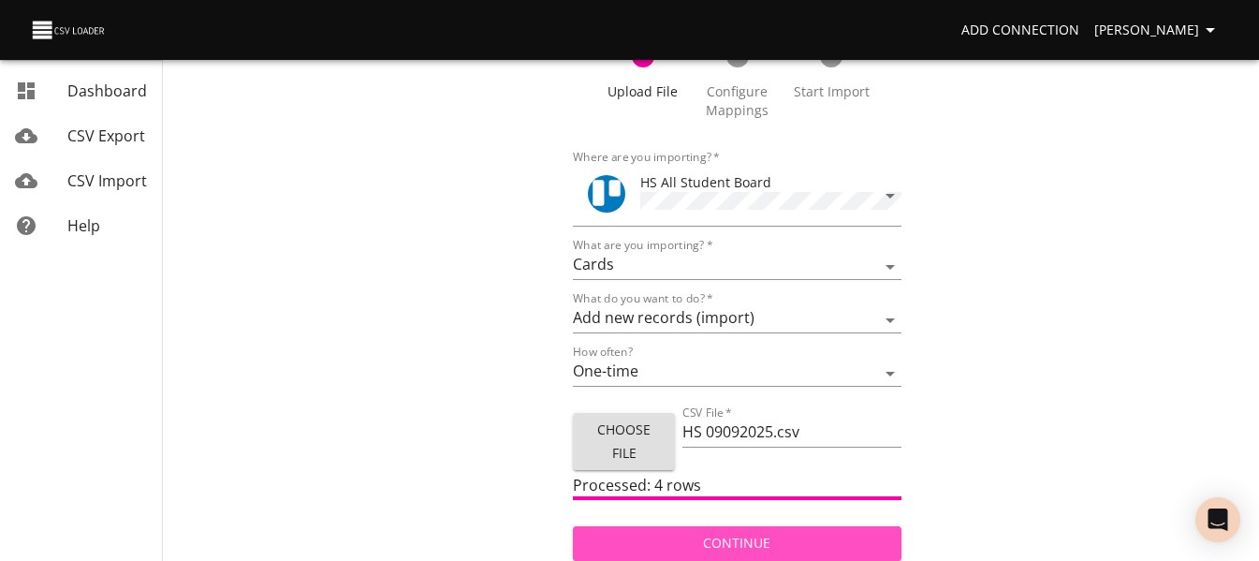
click at [820, 534] on span "Continue" at bounding box center [737, 543] width 298 height 23
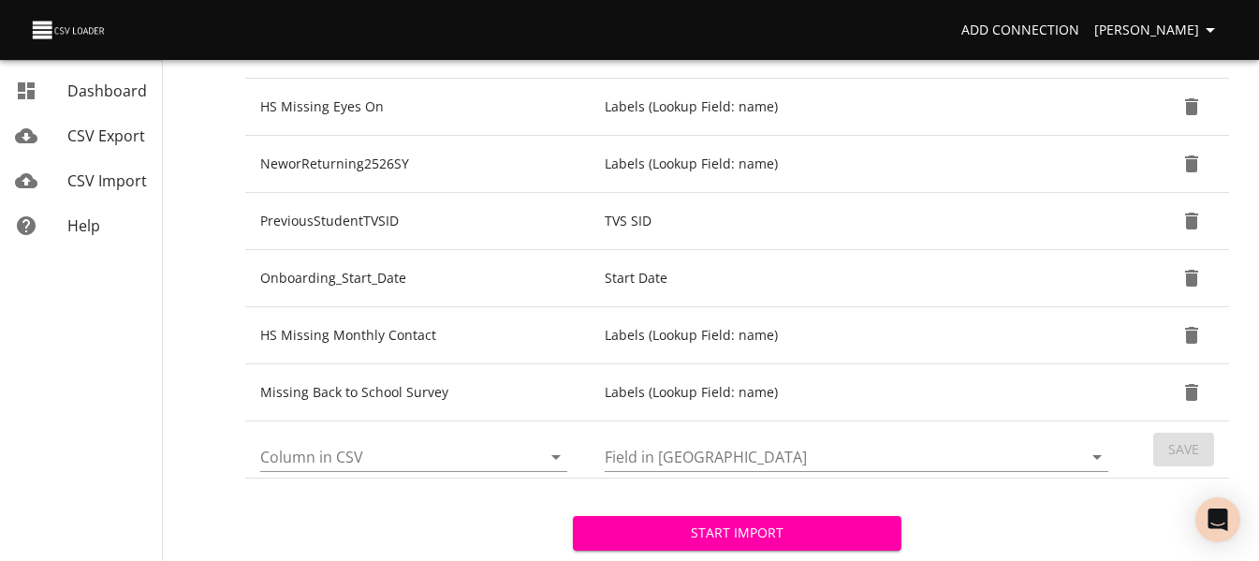
scroll to position [838, 0]
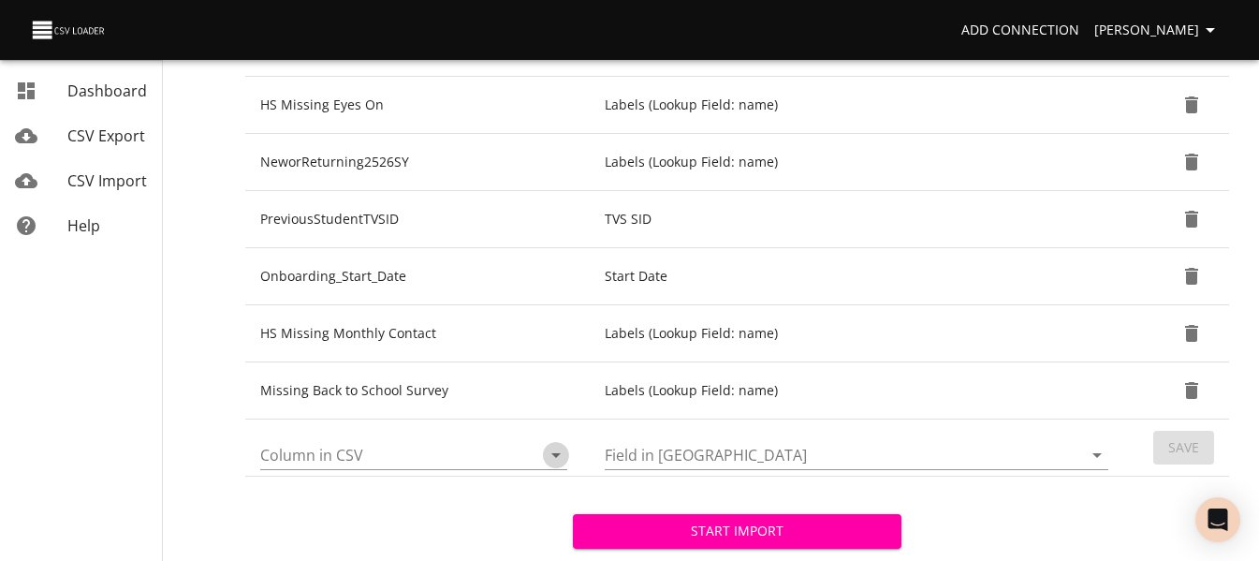
click at [558, 448] on icon "Open" at bounding box center [556, 455] width 22 height 22
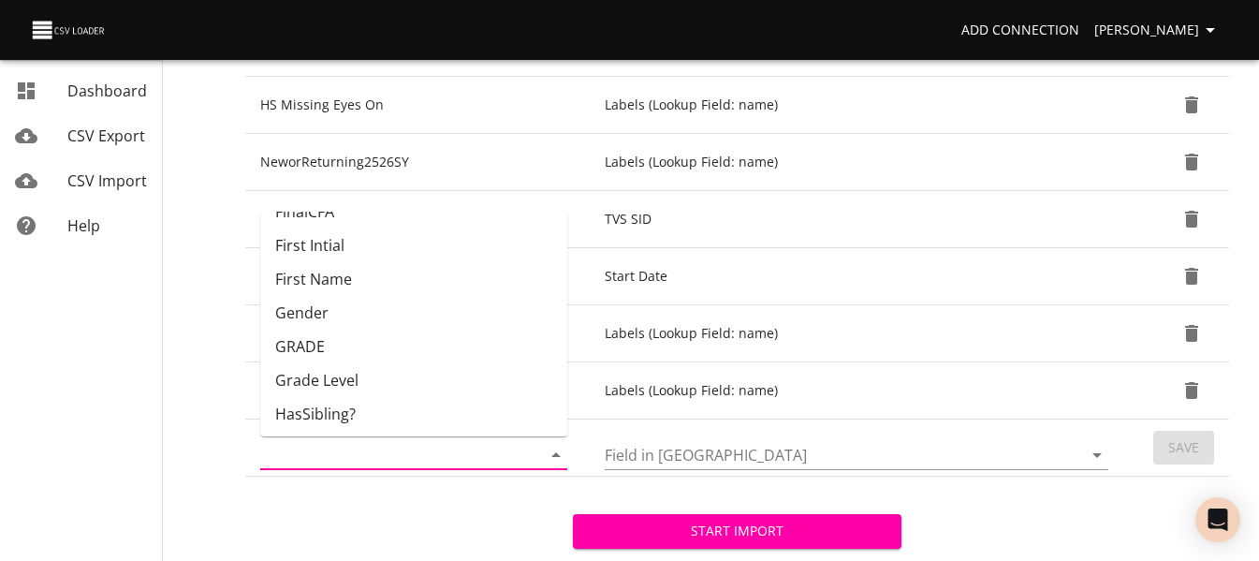
scroll to position [194, 0]
click at [490, 329] on li "GRADE" at bounding box center [413, 346] width 307 height 34
type input "GRADE"
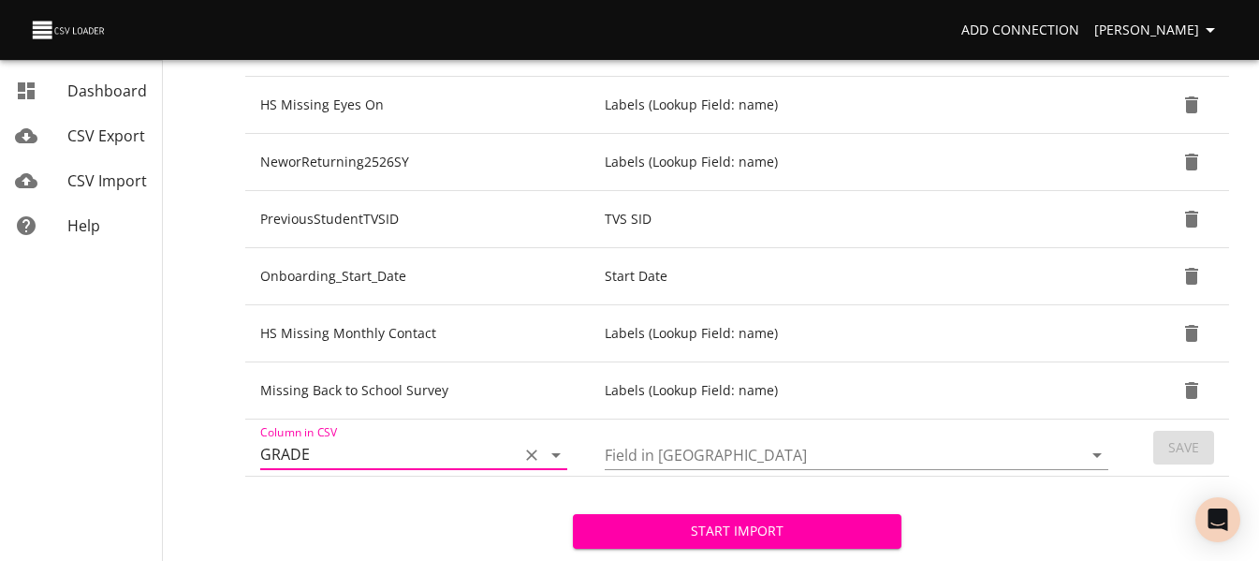
click at [939, 455] on input "Field in Trello" at bounding box center [828, 454] width 446 height 29
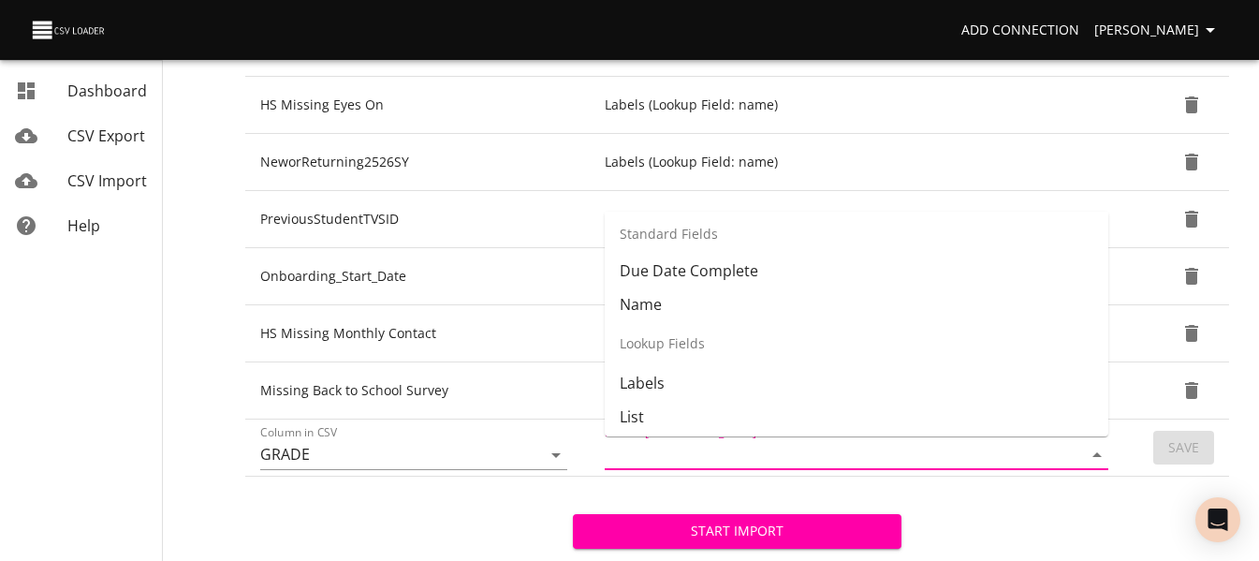
scroll to position [180, 0]
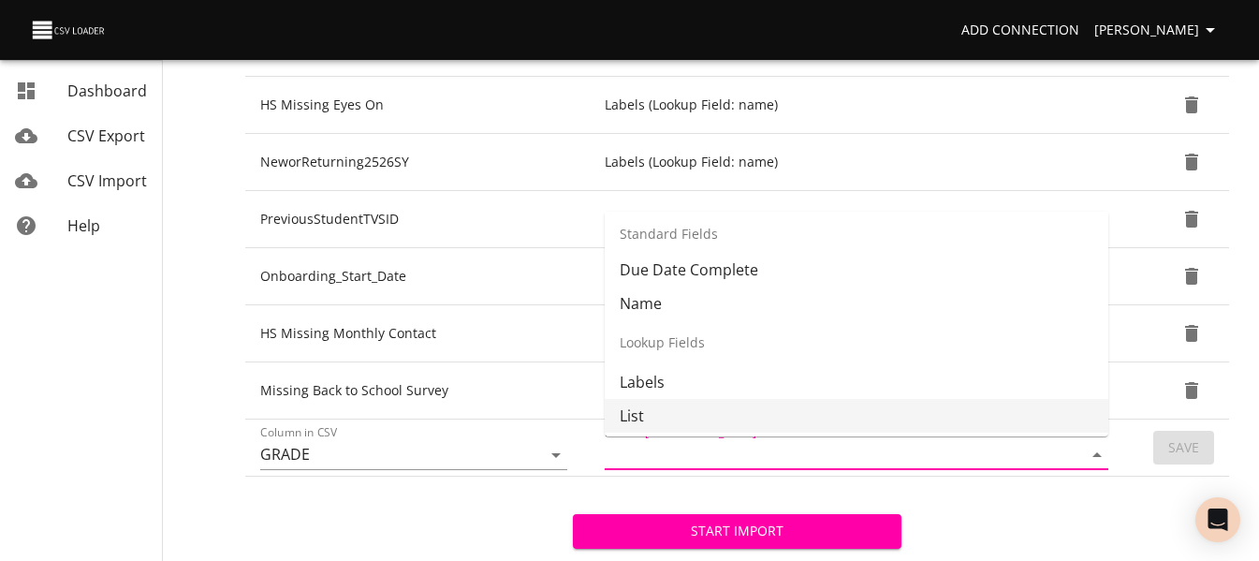
click at [896, 410] on li "List" at bounding box center [857, 416] width 504 height 34
type input "List"
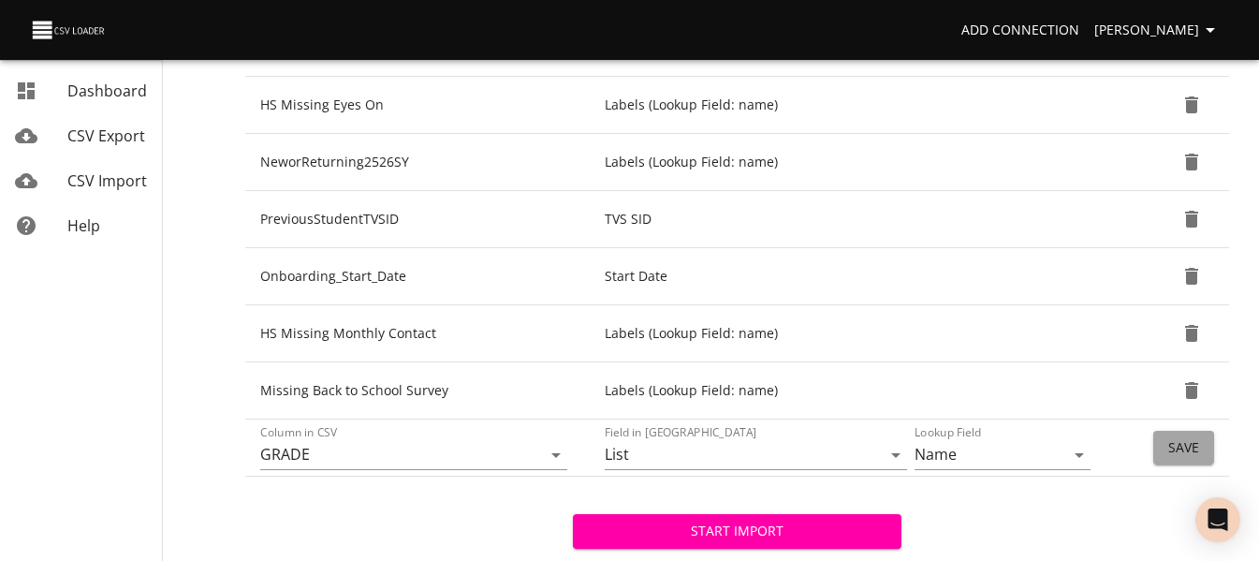
click at [1168, 448] on span "Save" at bounding box center [1183, 447] width 31 height 23
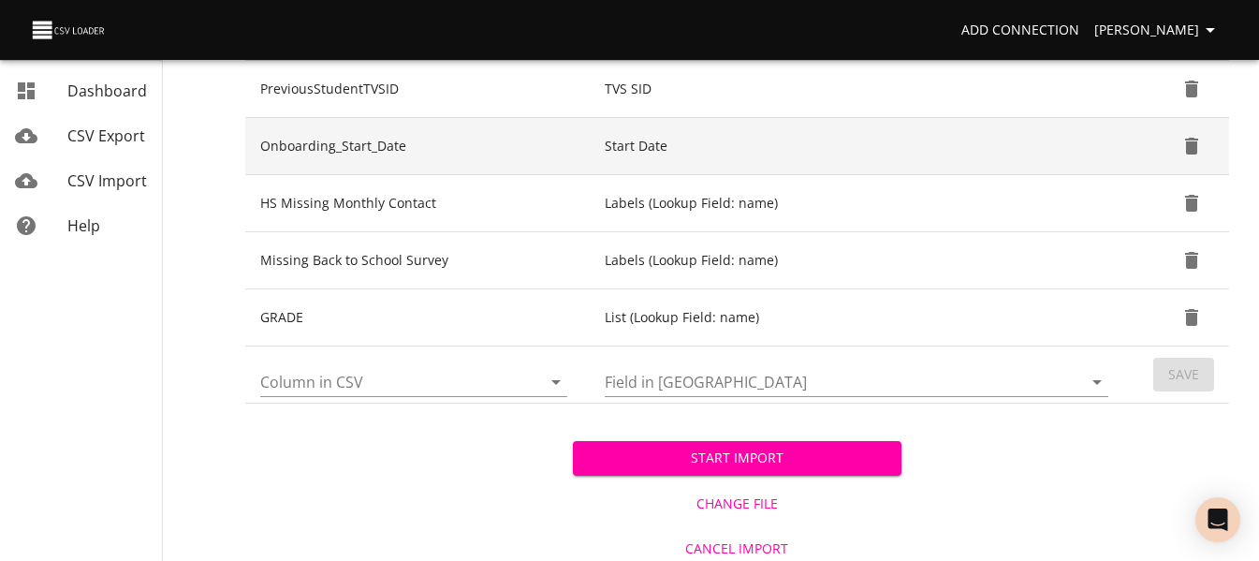
scroll to position [977, 0]
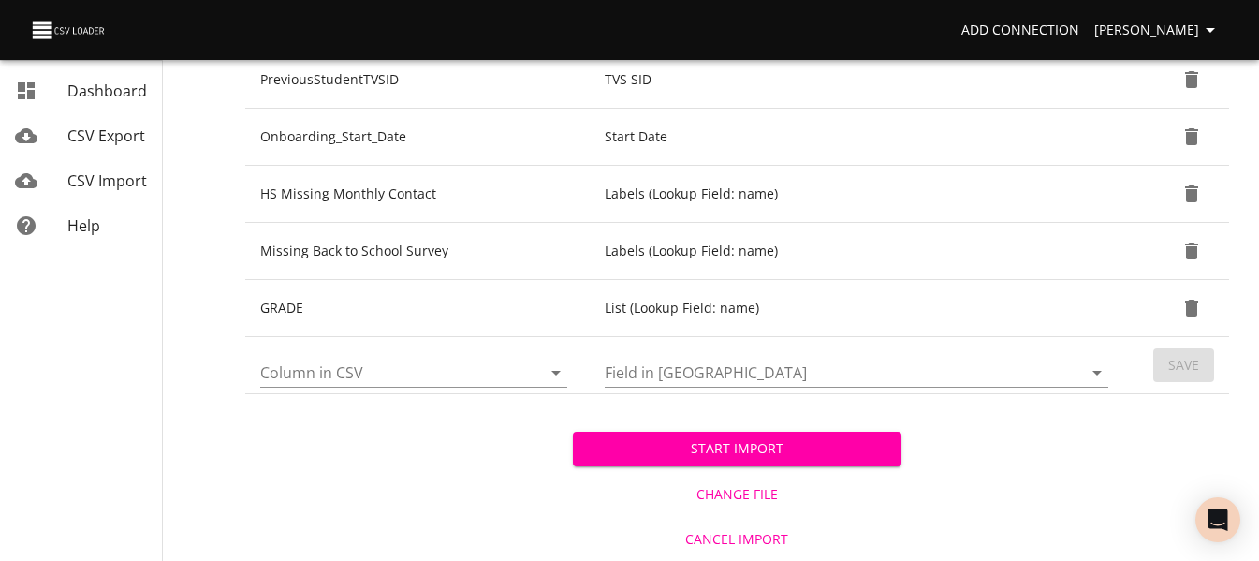
click at [765, 452] on span "Start Import" at bounding box center [737, 448] width 298 height 23
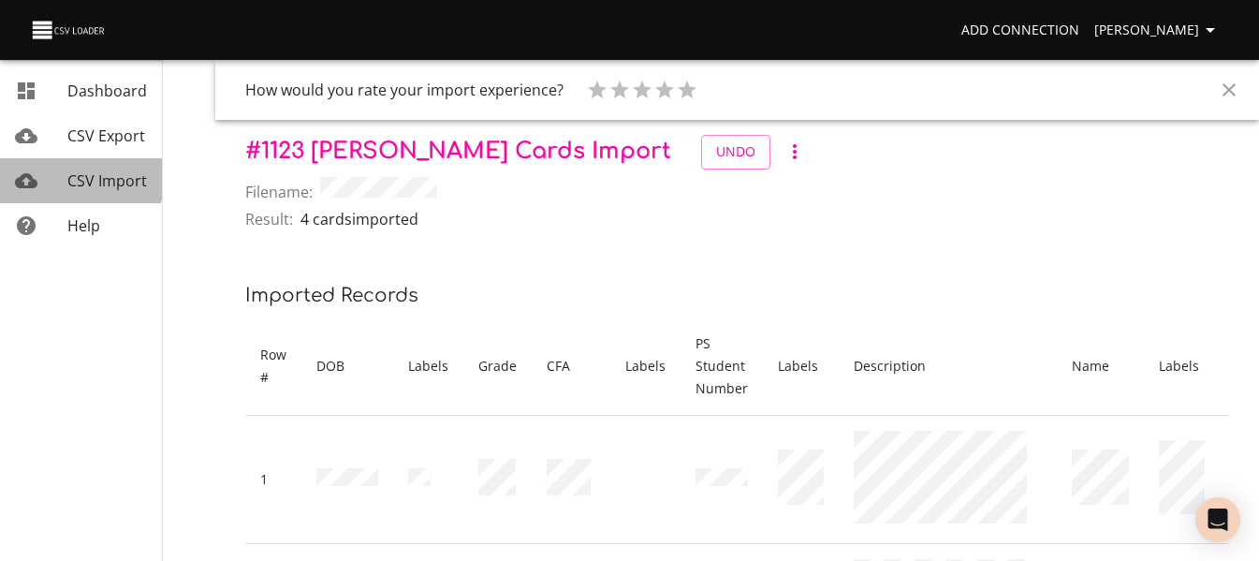
click at [67, 176] on span "CSV Import" at bounding box center [107, 180] width 80 height 21
